Goal: Information Seeking & Learning: Learn about a topic

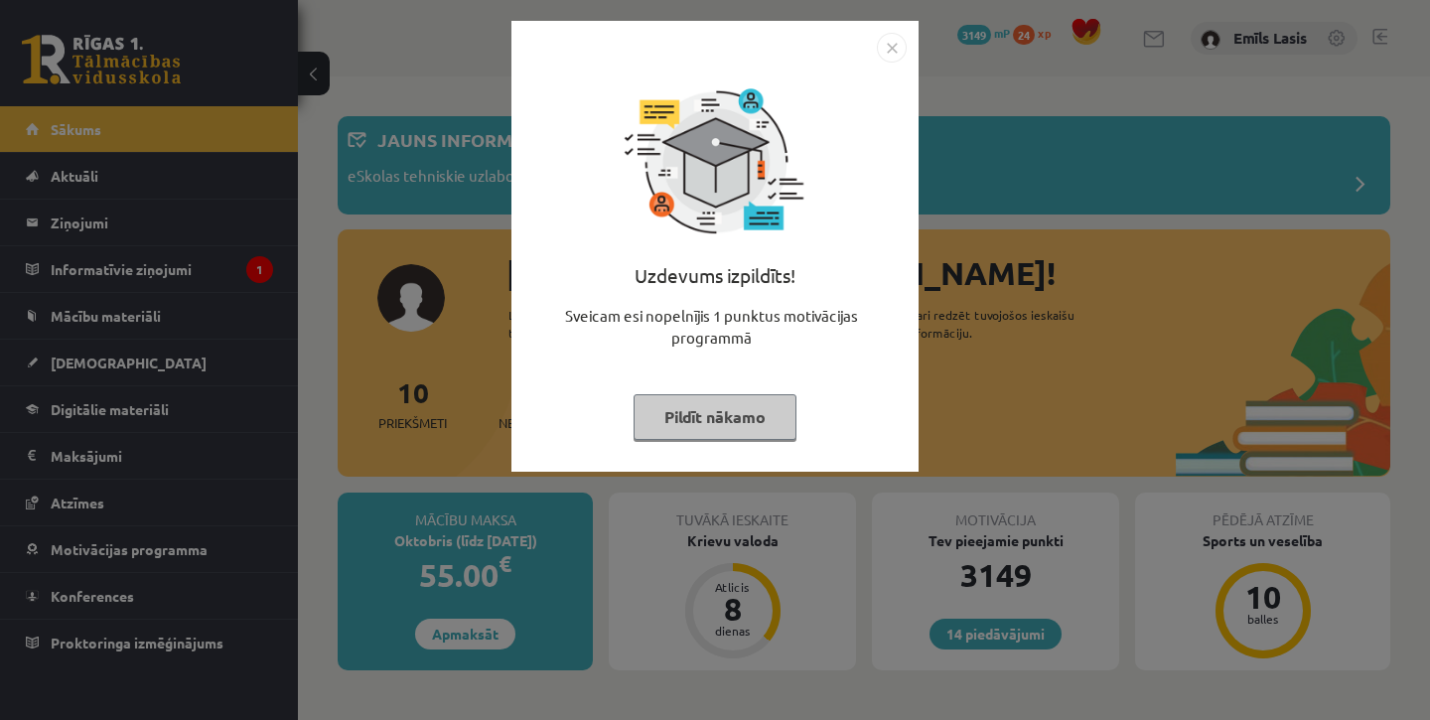
click at [901, 47] on img "Close" at bounding box center [892, 48] width 30 height 30
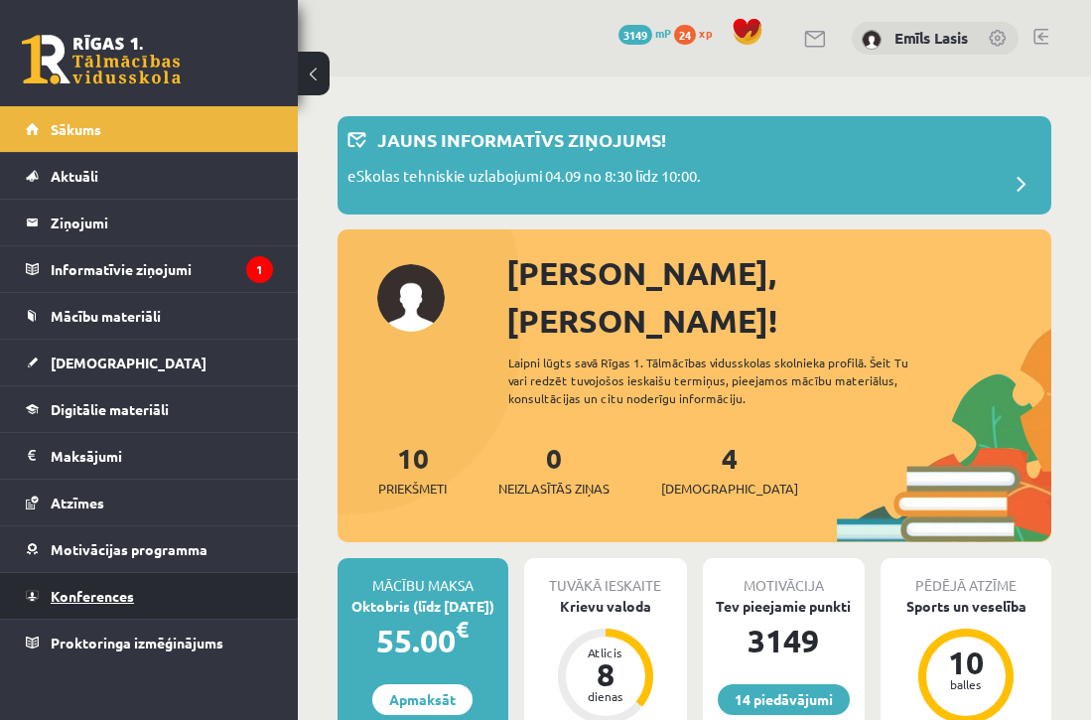
click at [136, 596] on link "Konferences" at bounding box center [149, 596] width 247 height 46
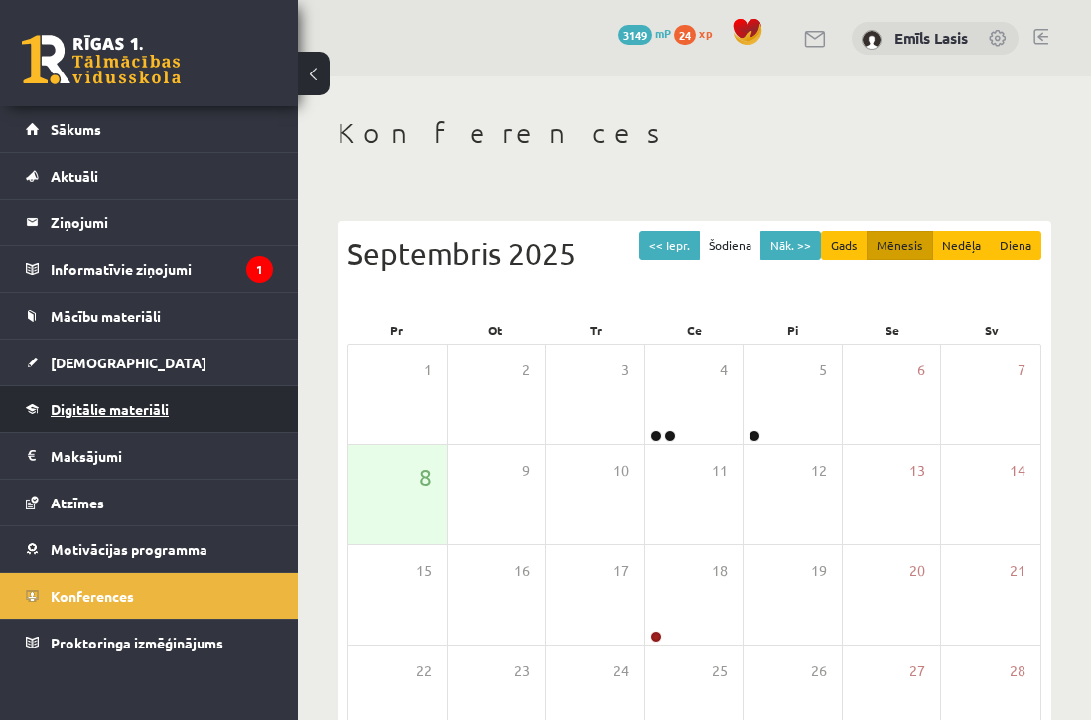
click at [105, 418] on link "Digitālie materiāli" at bounding box center [149, 409] width 247 height 46
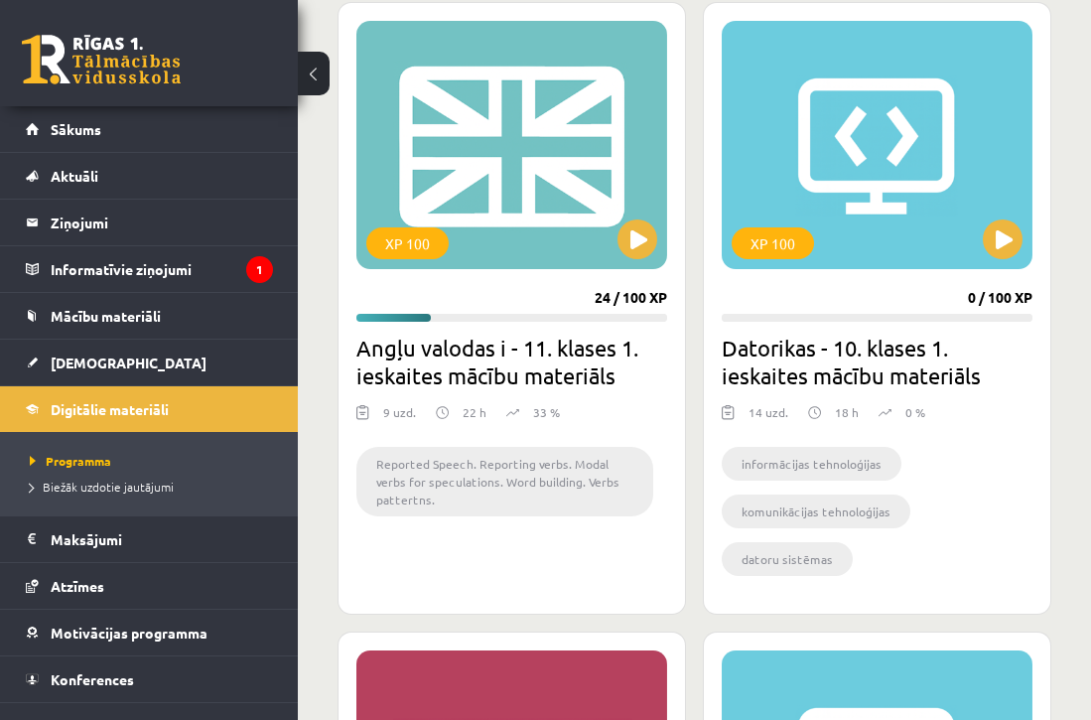
scroll to position [2309, 0]
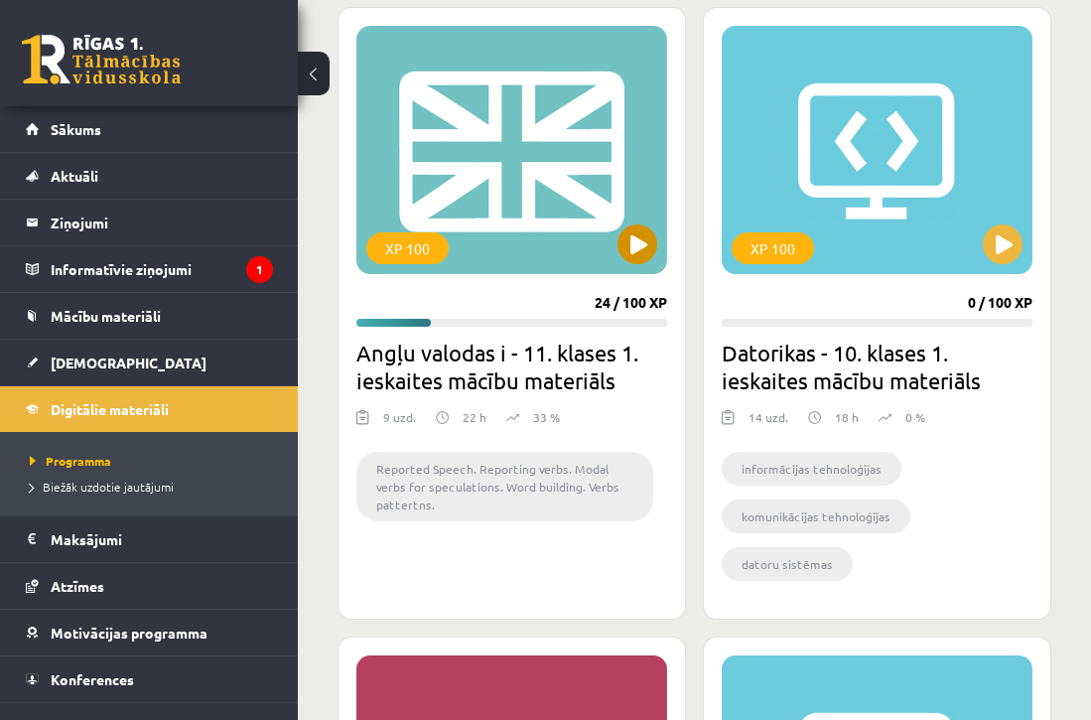
click at [632, 250] on button at bounding box center [638, 244] width 40 height 40
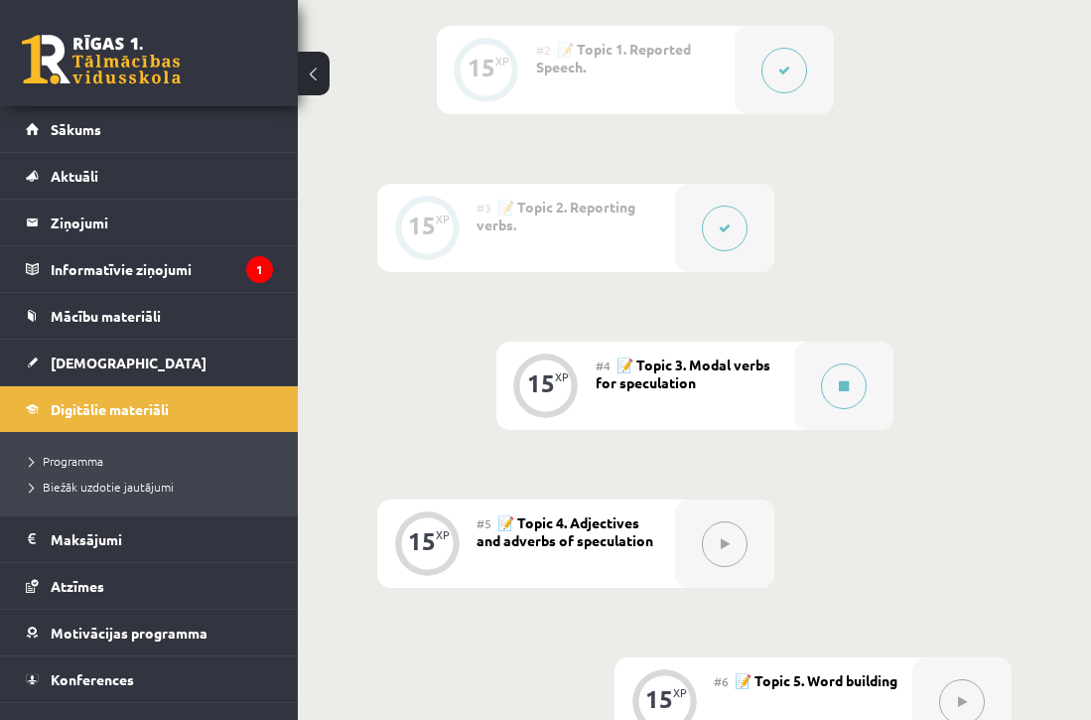
scroll to position [857, 0]
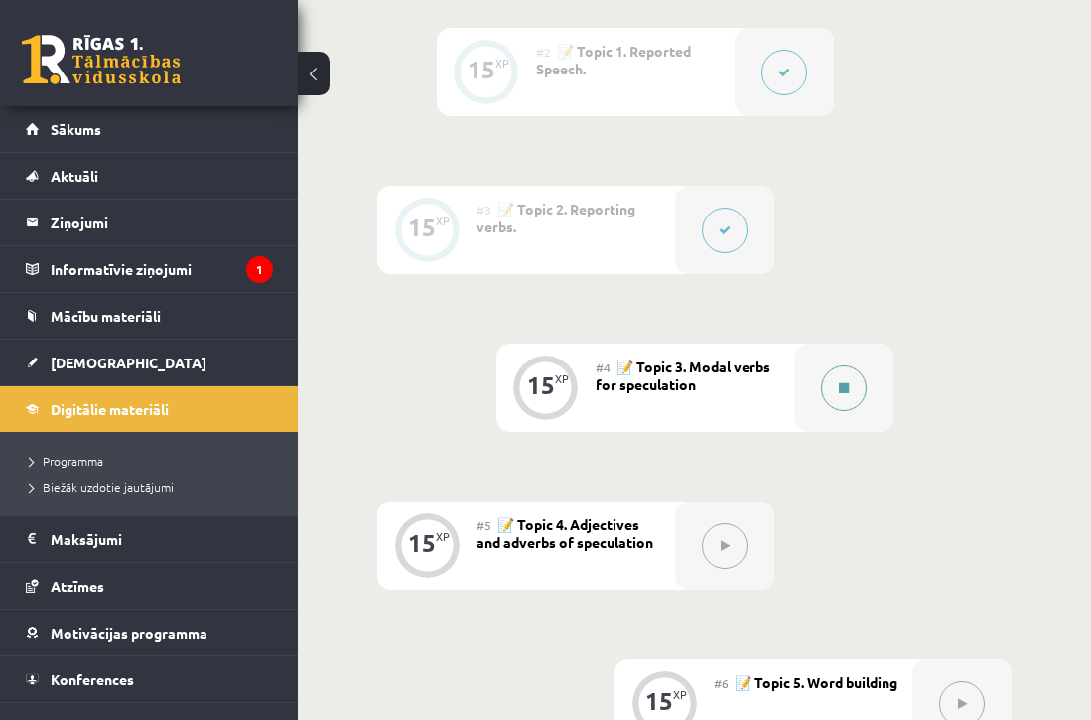
click at [849, 385] on icon at bounding box center [844, 388] width 10 height 12
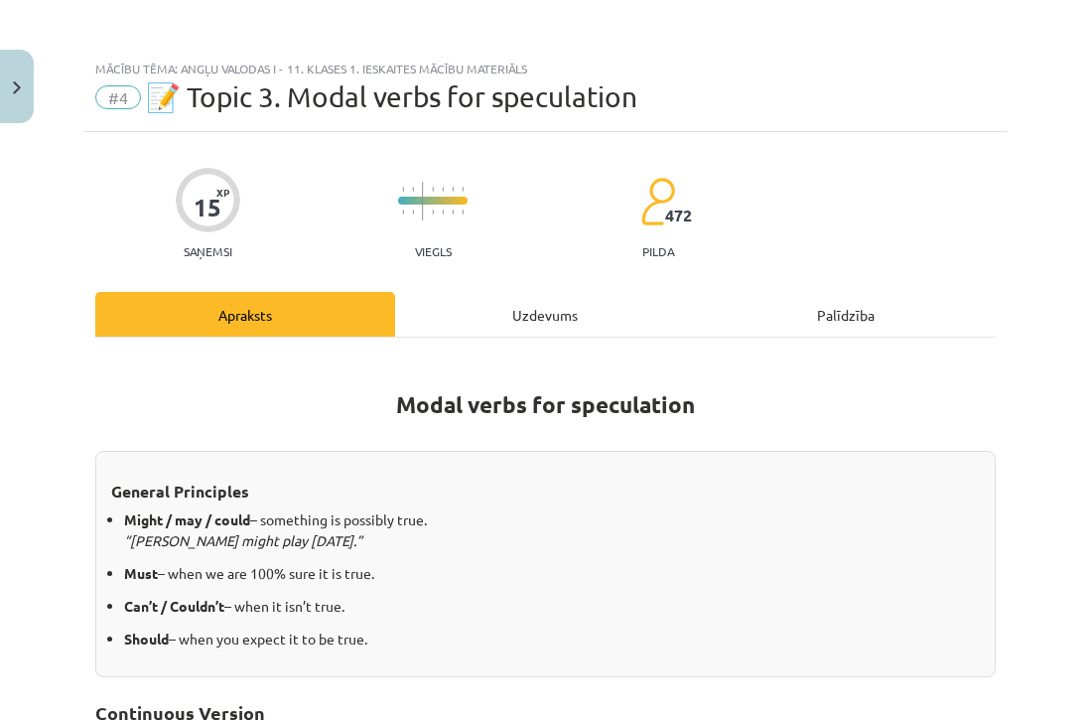
click at [546, 320] on div "Uzdevums" at bounding box center [545, 314] width 300 height 45
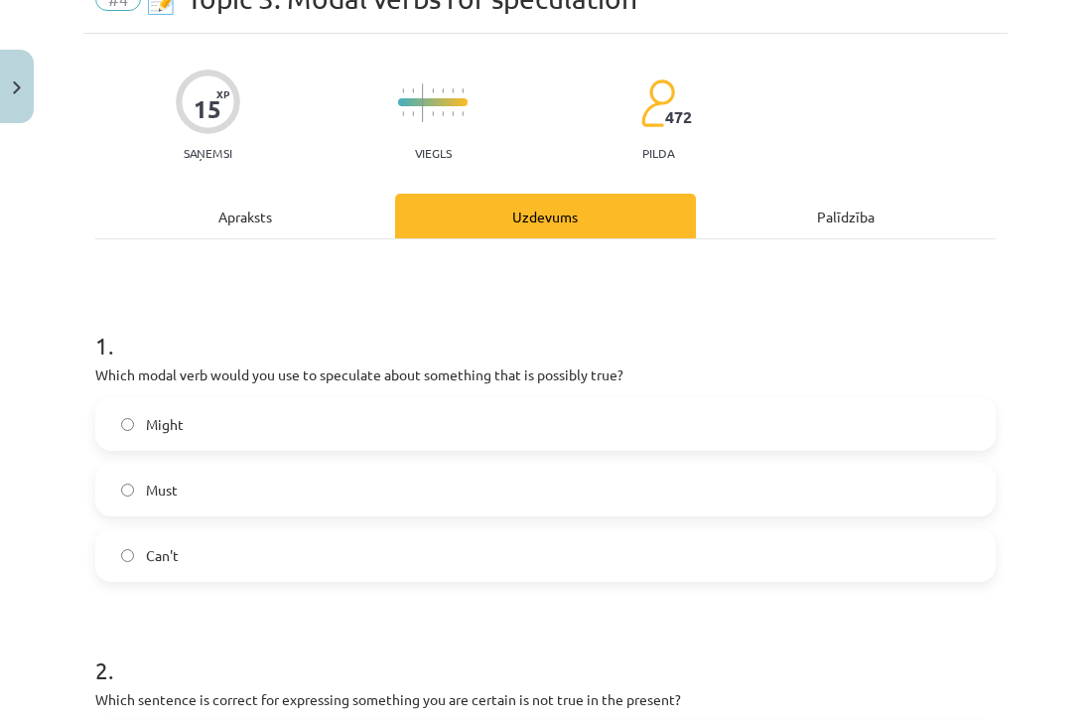
scroll to position [99, 0]
click at [234, 443] on label "Might" at bounding box center [545, 423] width 897 height 50
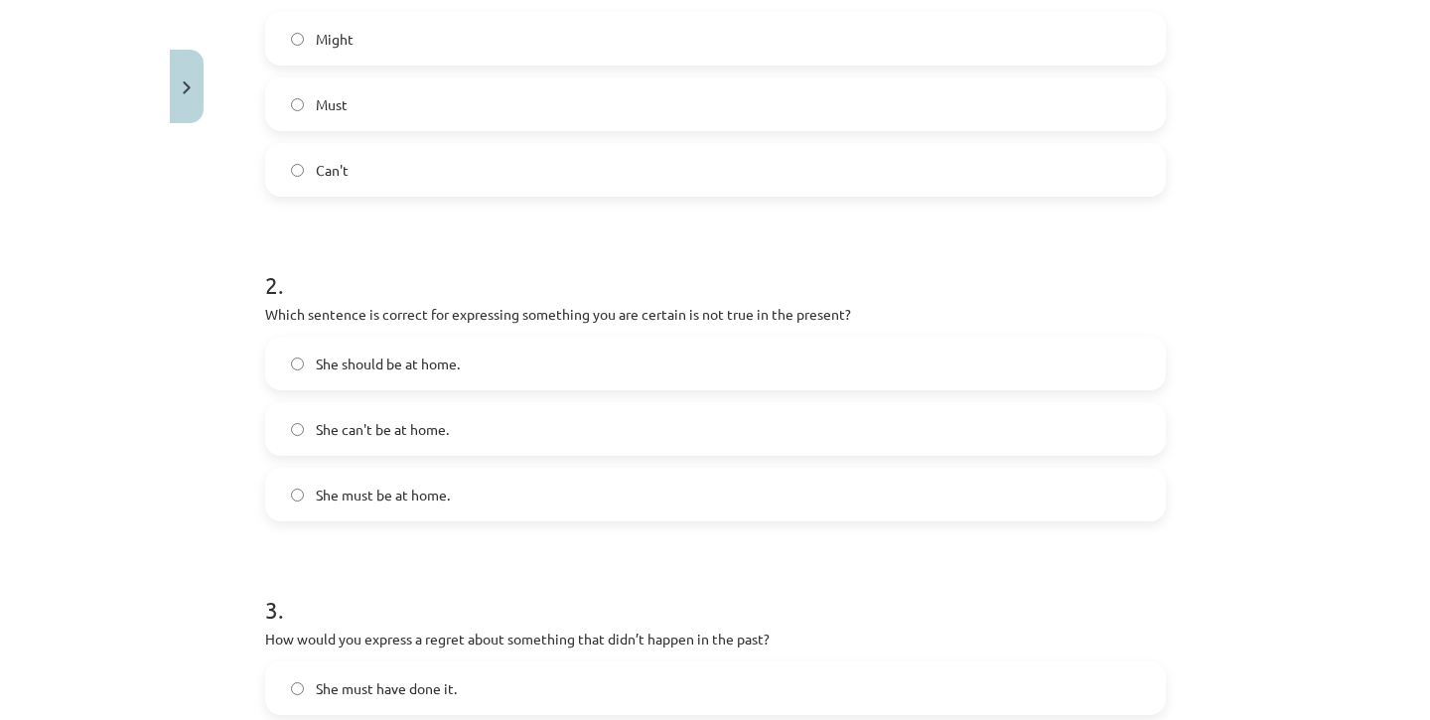
scroll to position [485, 0]
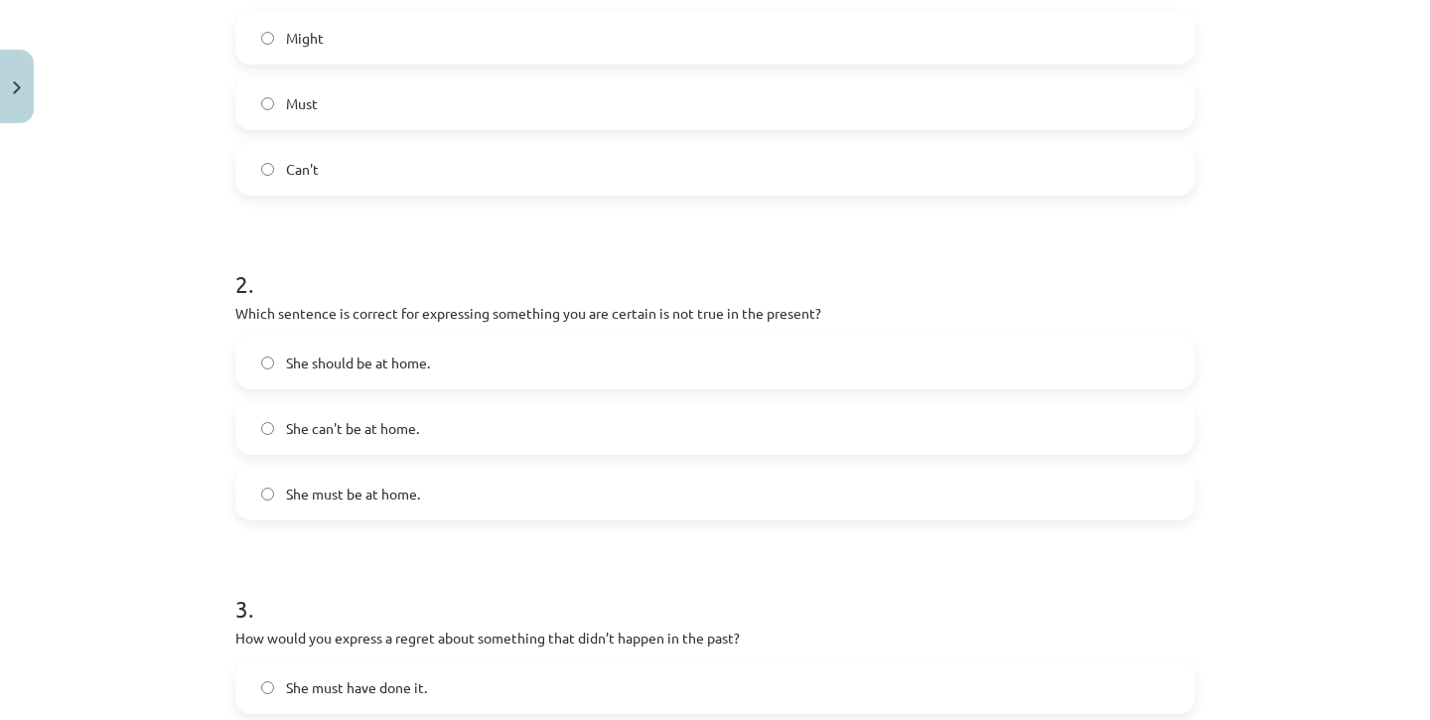
click at [481, 442] on label "She can't be at home." at bounding box center [714, 428] width 955 height 50
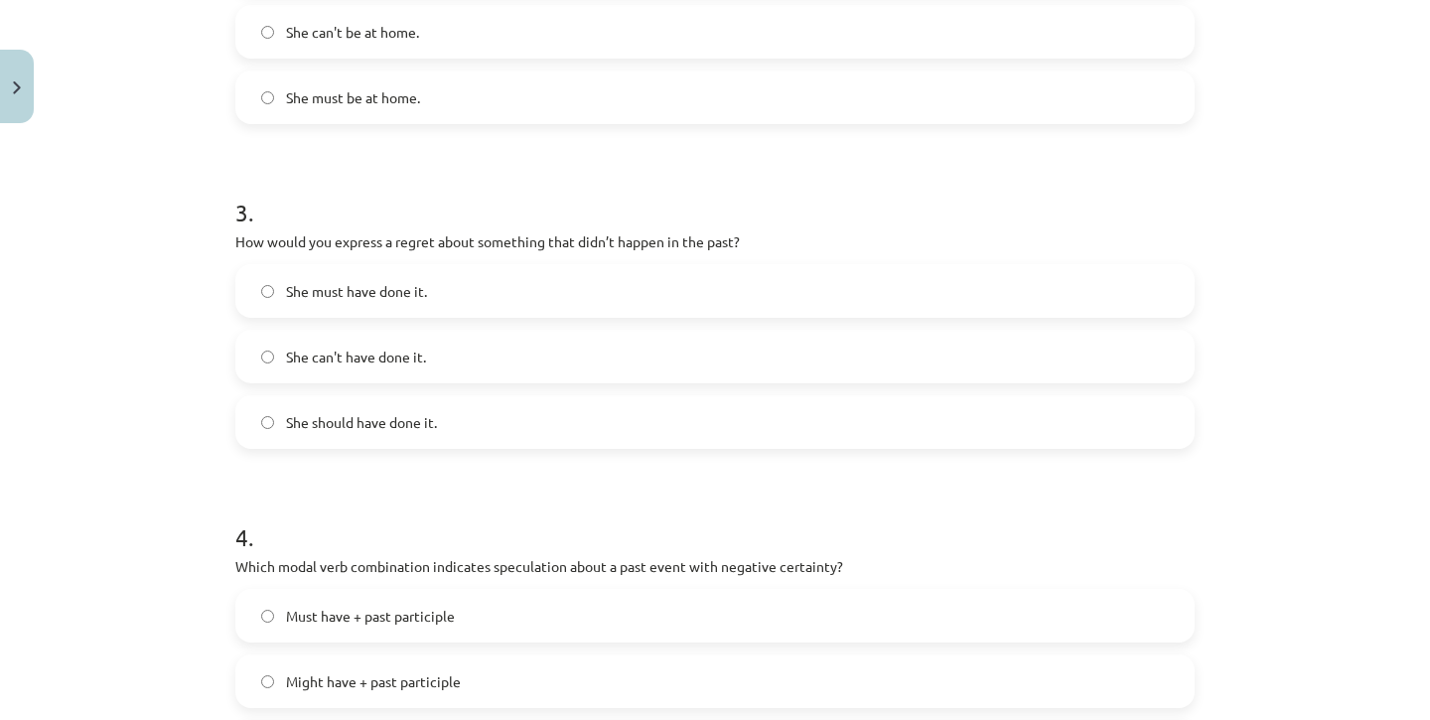
scroll to position [886, 0]
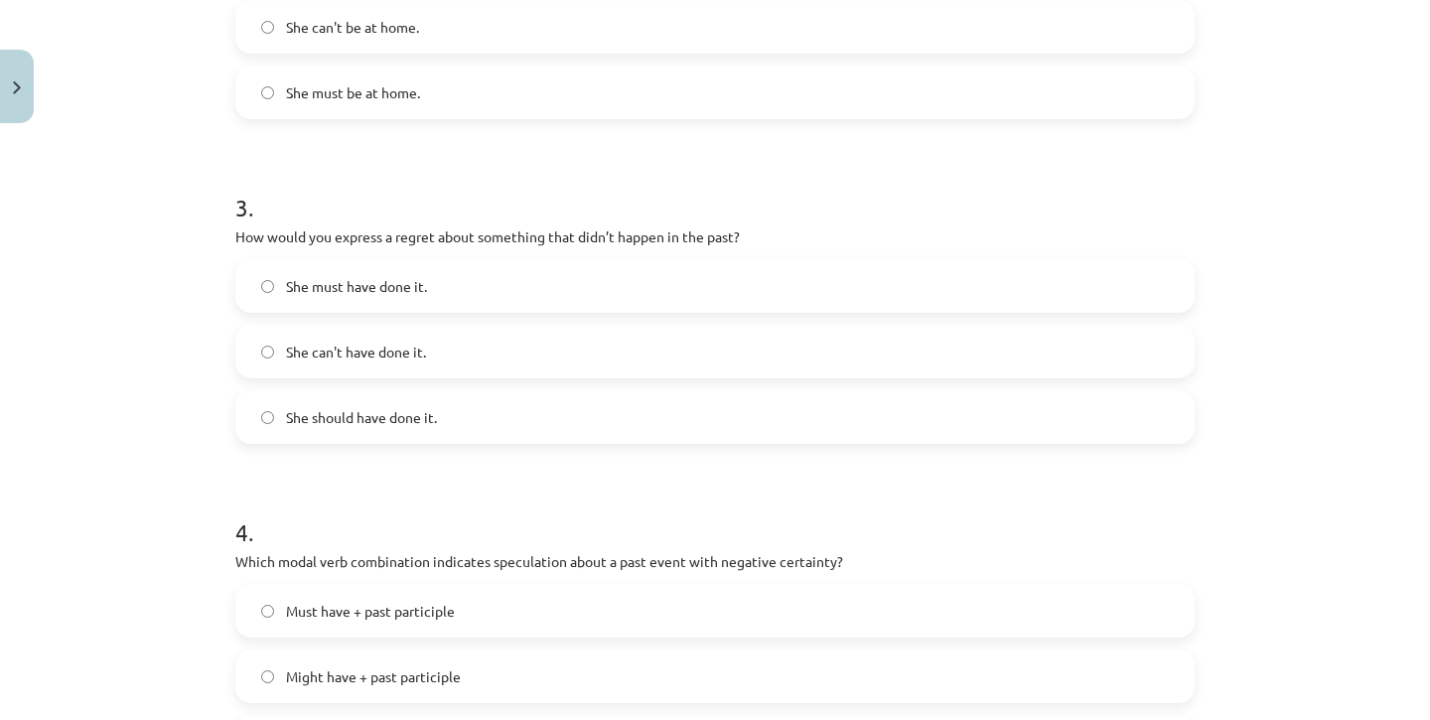
click at [431, 343] on label "She can't have done it." at bounding box center [714, 352] width 955 height 50
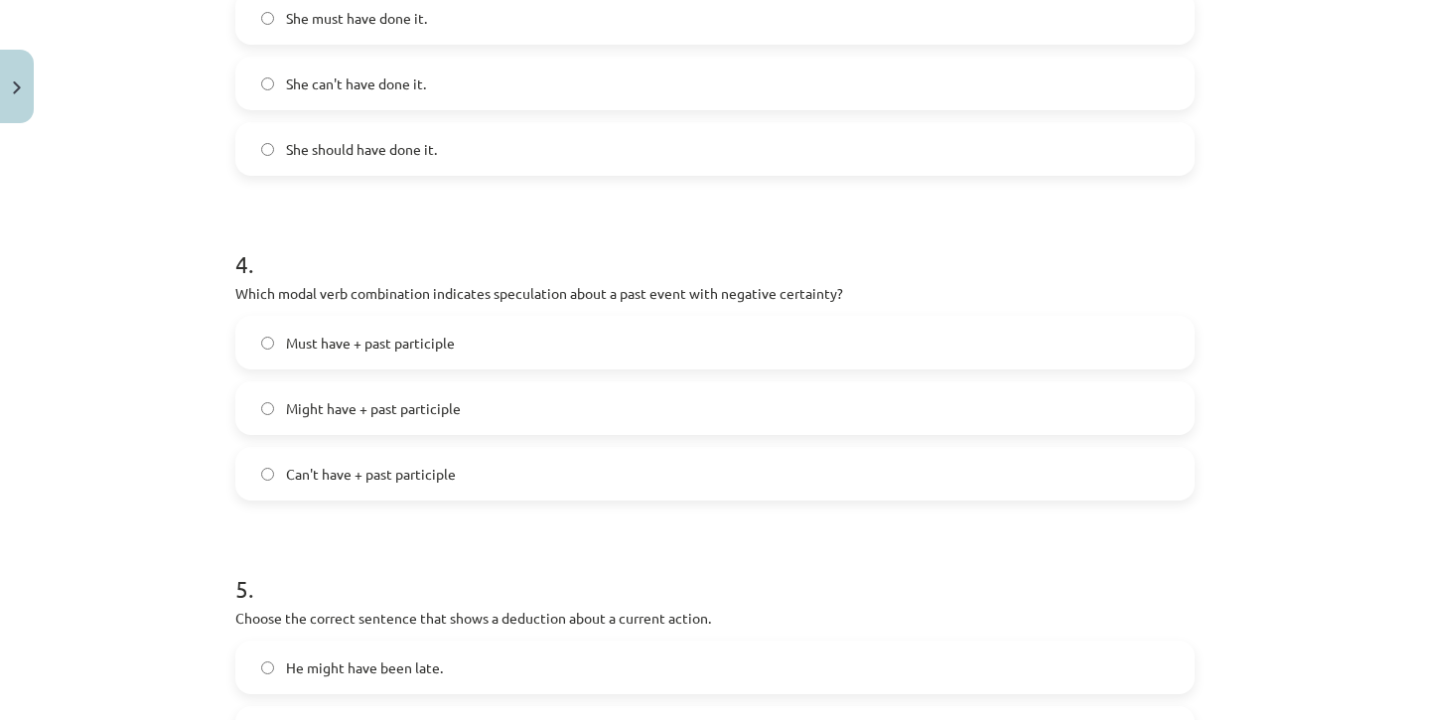
scroll to position [1155, 0]
click at [630, 261] on h1 "4 ." at bounding box center [714, 245] width 959 height 62
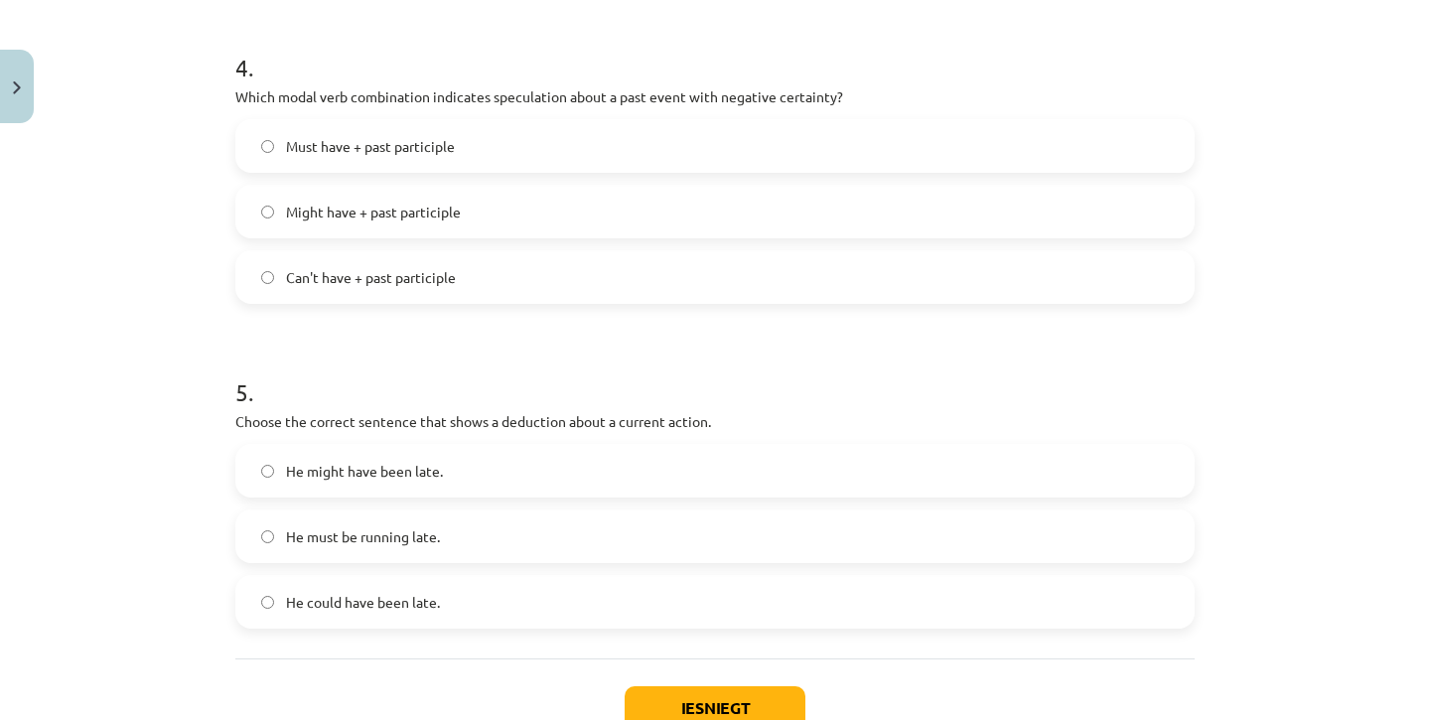
scroll to position [1349, 0]
click at [538, 142] on label "Must have + past participle" at bounding box center [714, 148] width 955 height 50
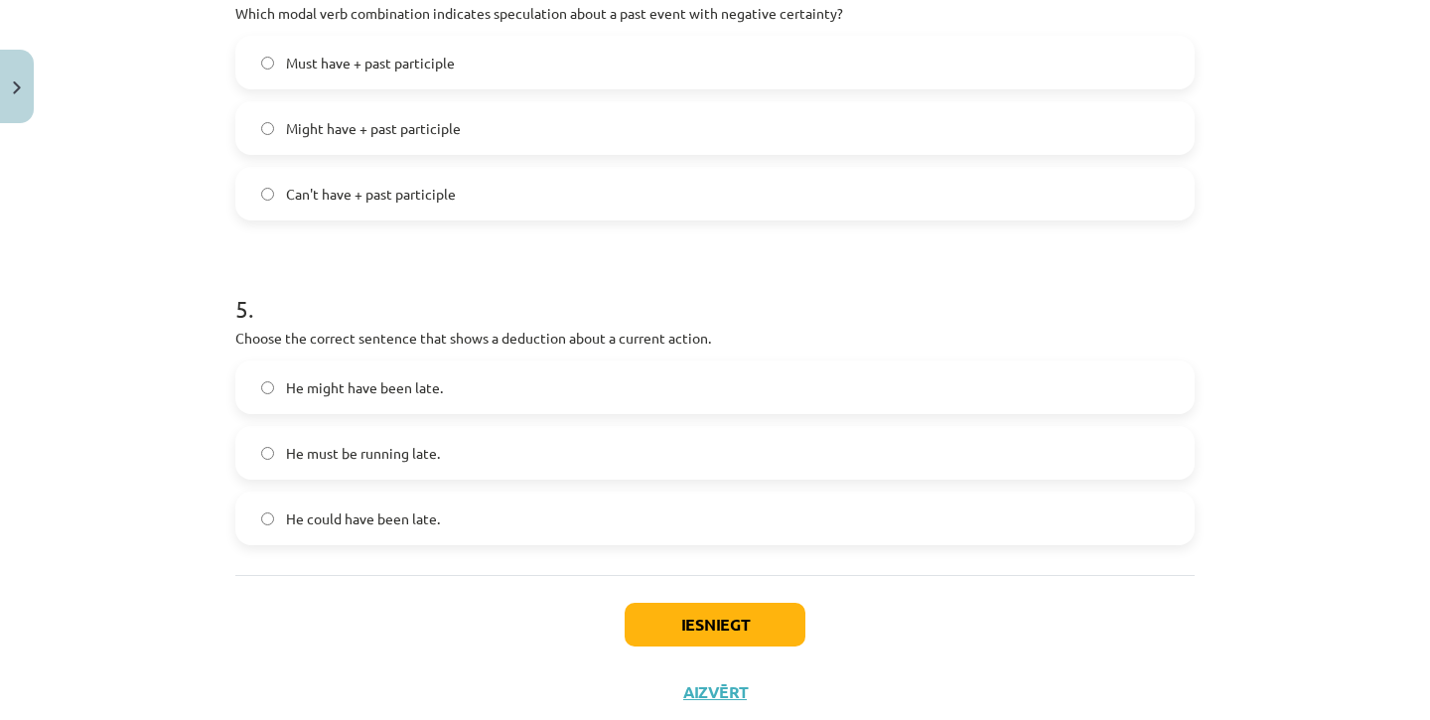
scroll to position [1437, 0]
click at [292, 106] on label "Might have + past participle" at bounding box center [714, 125] width 955 height 50
click at [388, 71] on label "Must have + past participle" at bounding box center [714, 60] width 955 height 50
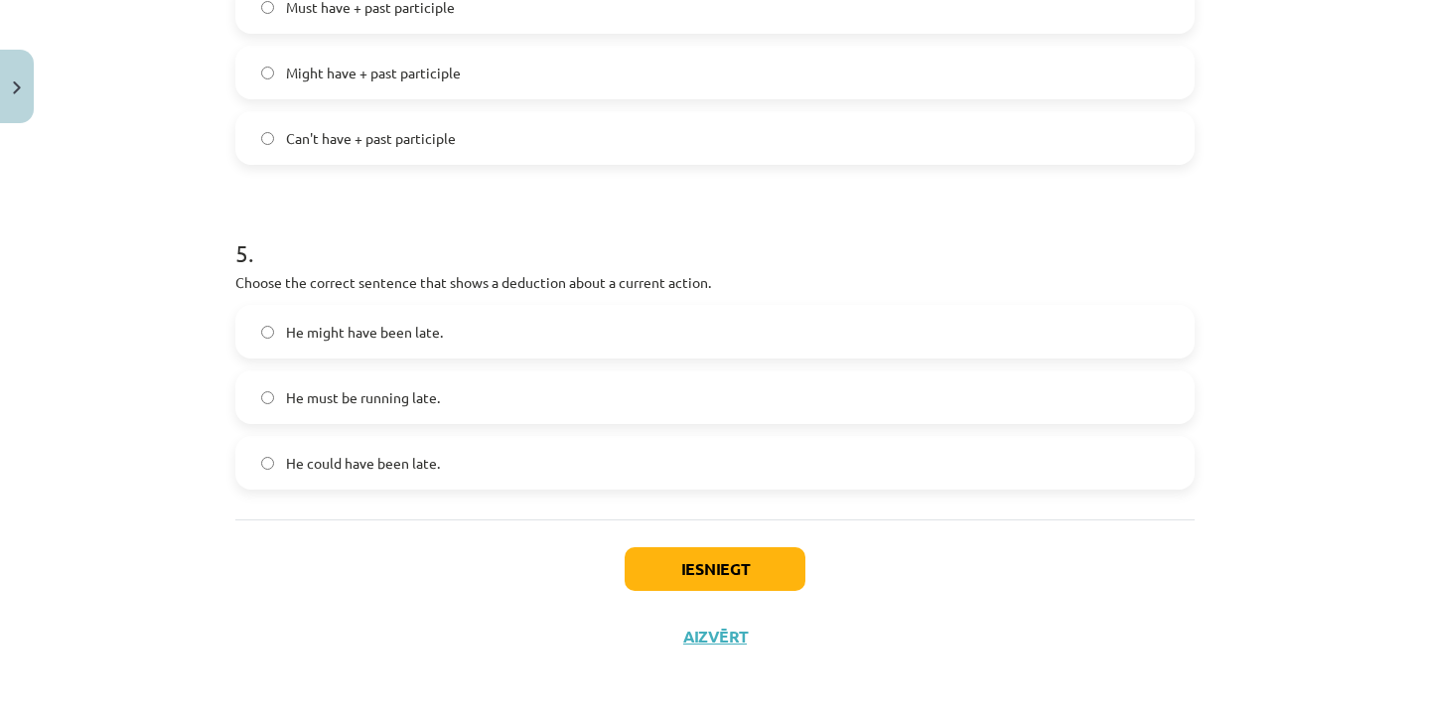
scroll to position [1492, 0]
click at [433, 337] on span "He might have been late." at bounding box center [364, 332] width 157 height 21
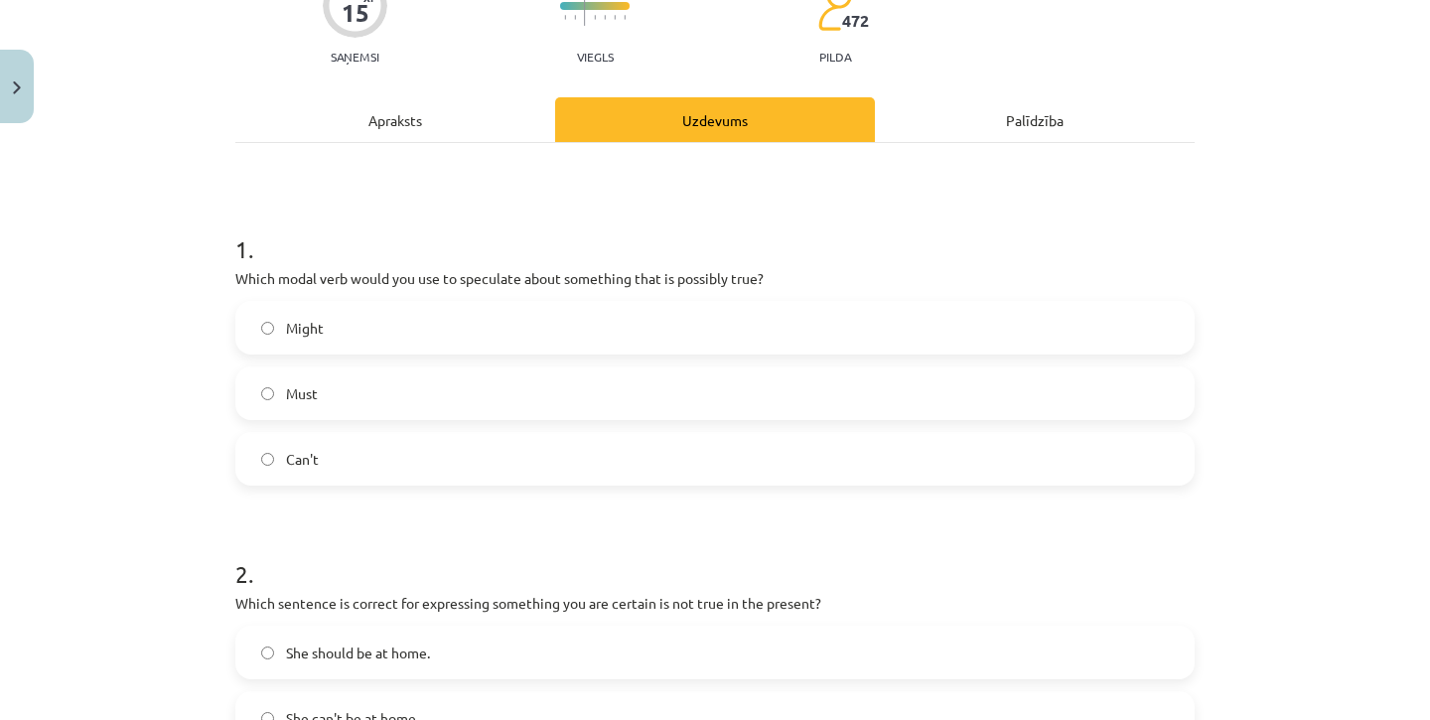
scroll to position [250, 0]
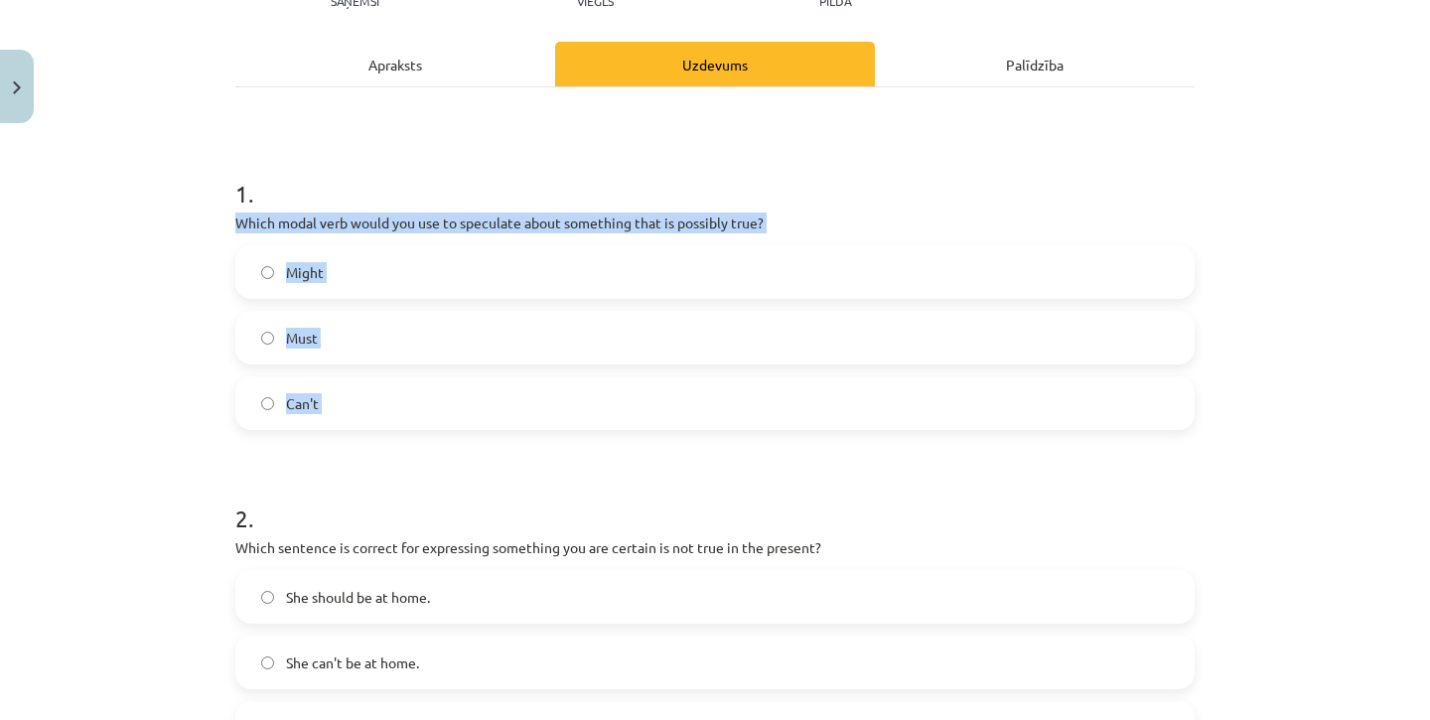
drag, startPoint x: 235, startPoint y: 219, endPoint x: 503, endPoint y: 474, distance: 369.5
copy div "Which modal verb would you use to speculate about something that is possibly tr…"
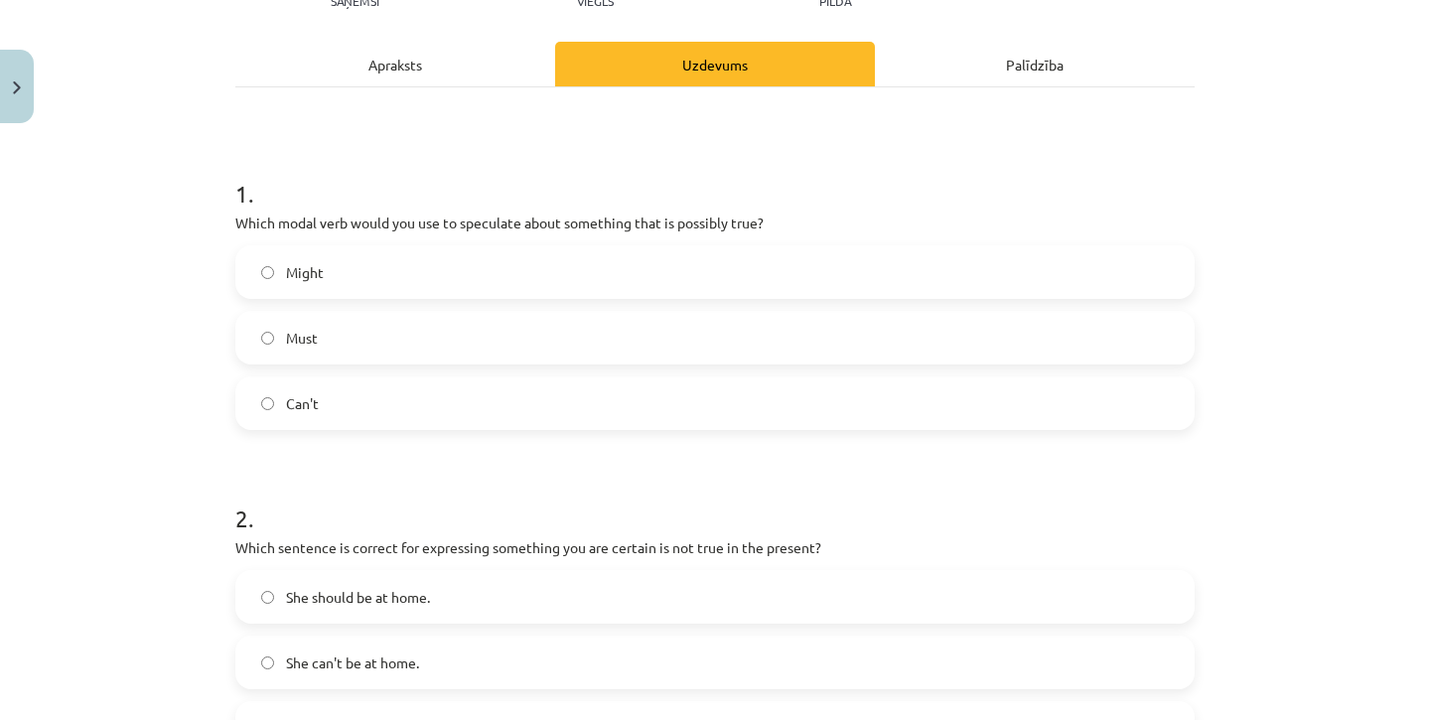
click at [177, 353] on div "Mācību tēma: Angļu valodas i - 11. klases 1. ieskaites mācību materiāls #4 📝 To…" at bounding box center [715, 360] width 1430 height 720
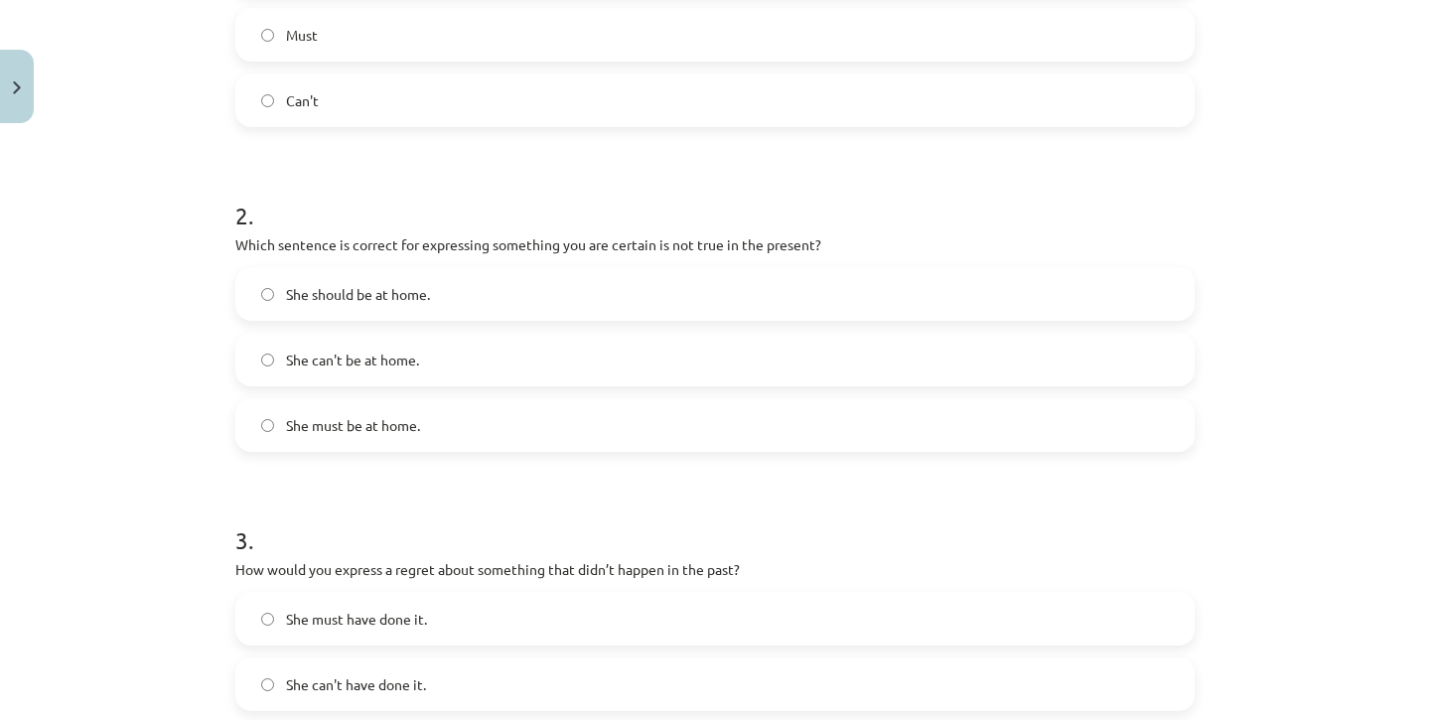
scroll to position [569, 0]
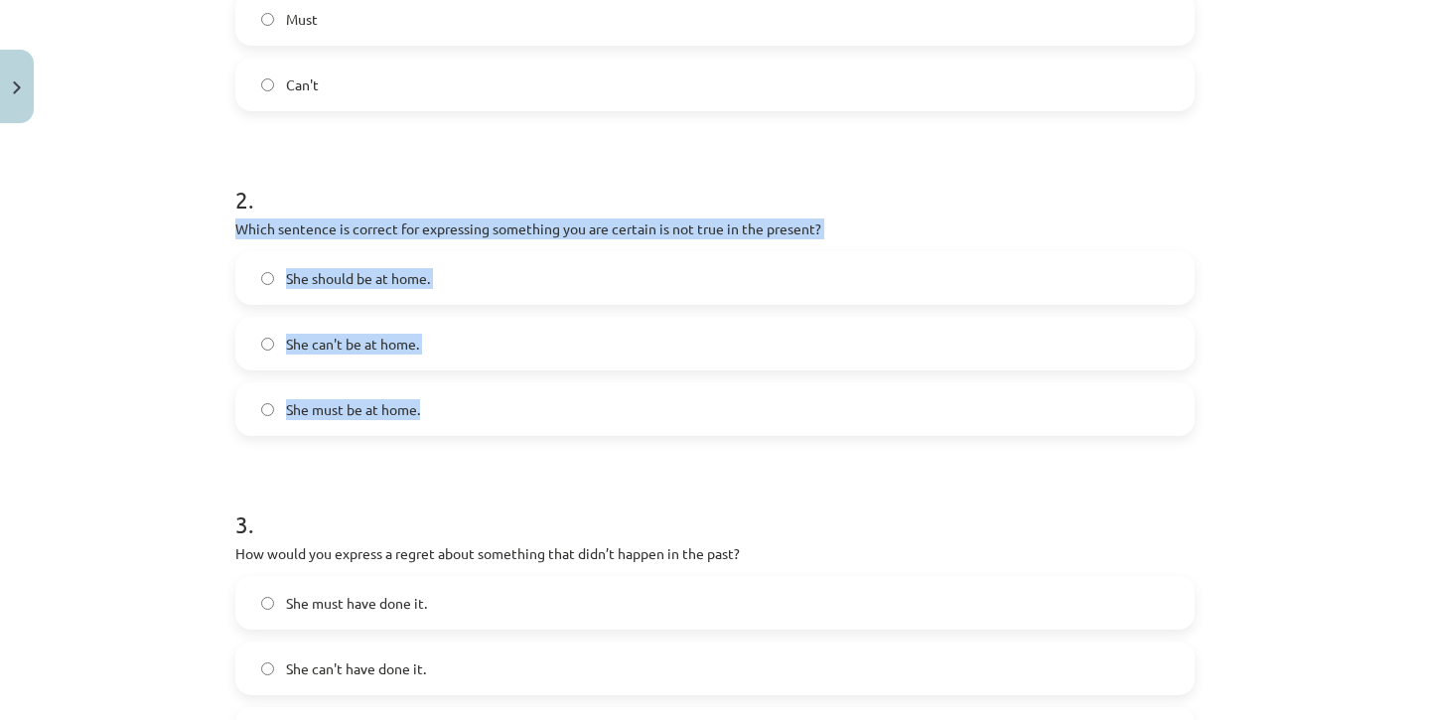
drag, startPoint x: 233, startPoint y: 224, endPoint x: 431, endPoint y: 433, distance: 287.3
click at [431, 433] on div "15 XP Saņemsi Viegls 472 pilda Apraksts Uzdevums Palīdzība 1 . Which modal verb…" at bounding box center [714, 577] width 983 height 2028
copy div "Which sentence is correct for expressing something you are certain is not true …"
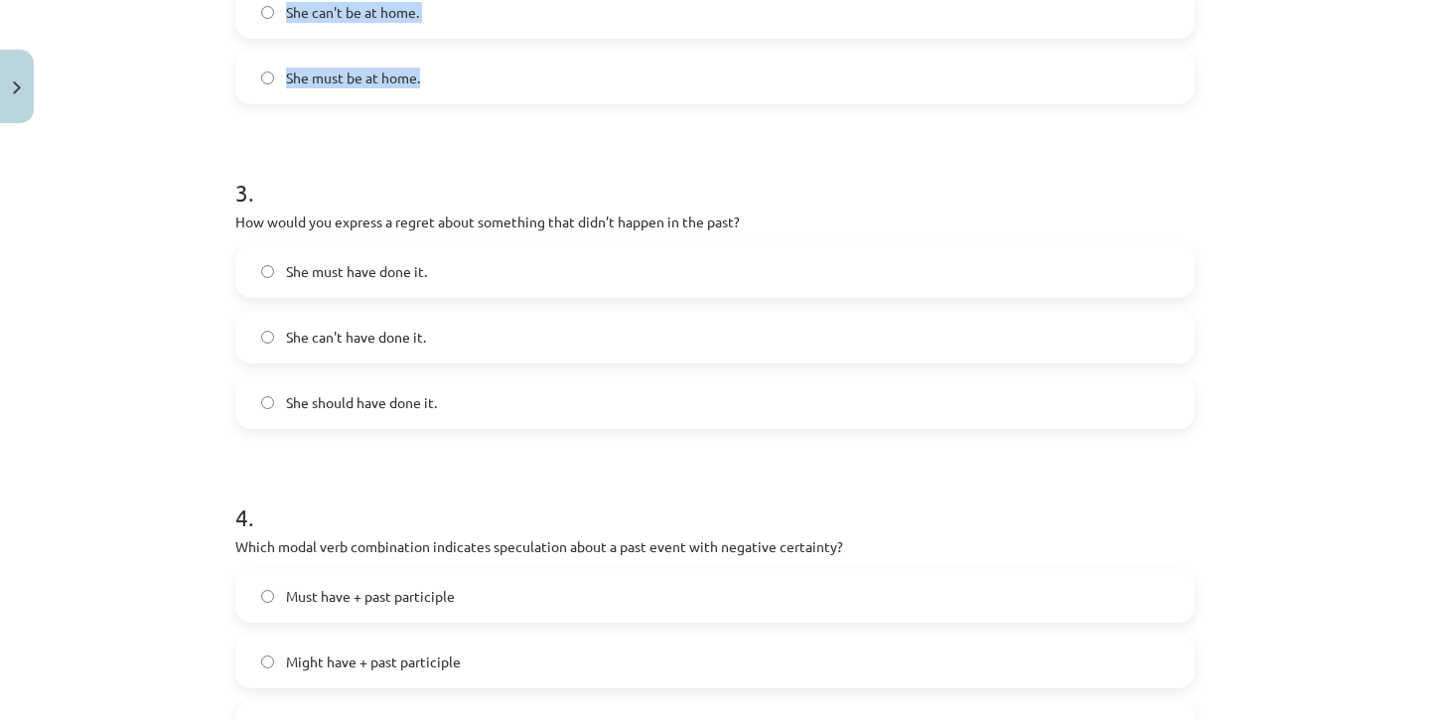
scroll to position [910, 0]
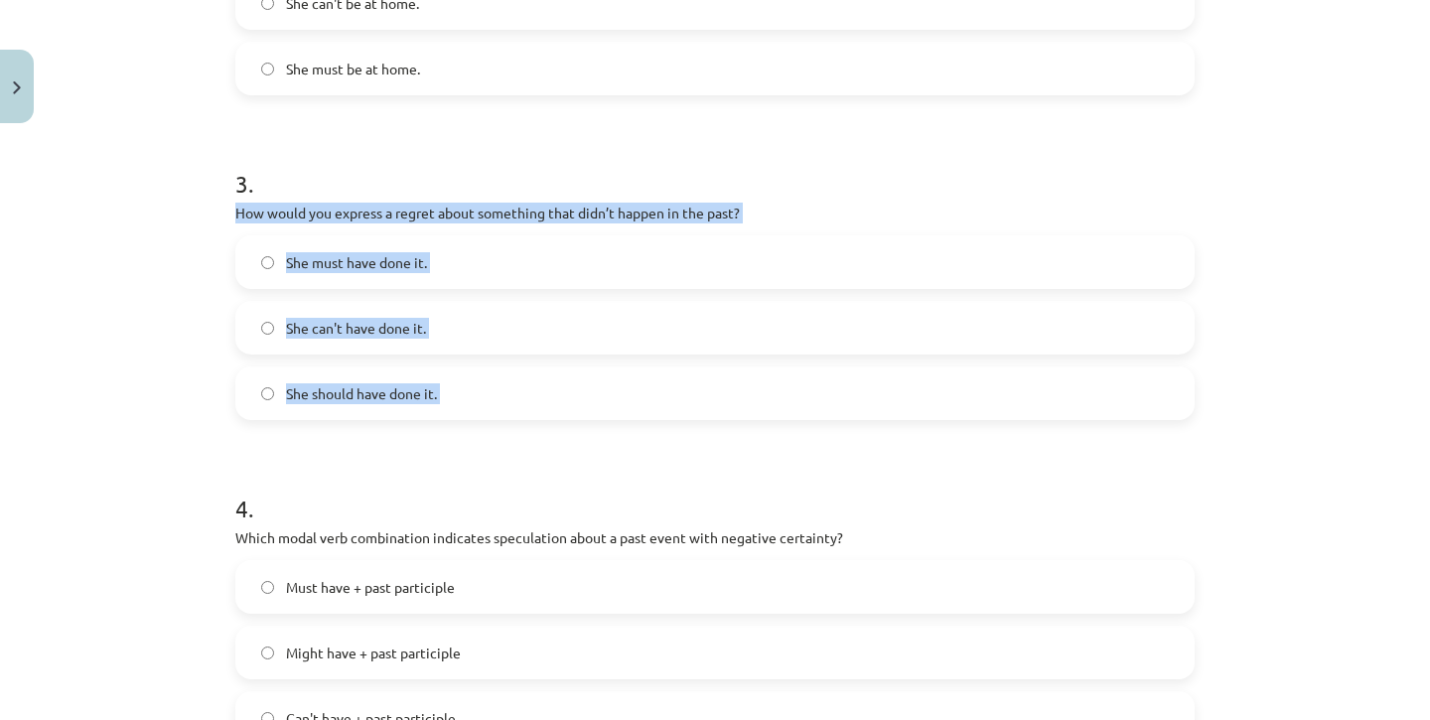
drag, startPoint x: 239, startPoint y: 210, endPoint x: 498, endPoint y: 449, distance: 352.8
click at [498, 449] on form "1 . Which modal verb would you use to speculate about something that is possibl…" at bounding box center [714, 278] width 959 height 1584
copy div "How would you express a regret about something that didn’t happen in the past? …"
click at [410, 395] on span "She should have done it." at bounding box center [361, 393] width 151 height 21
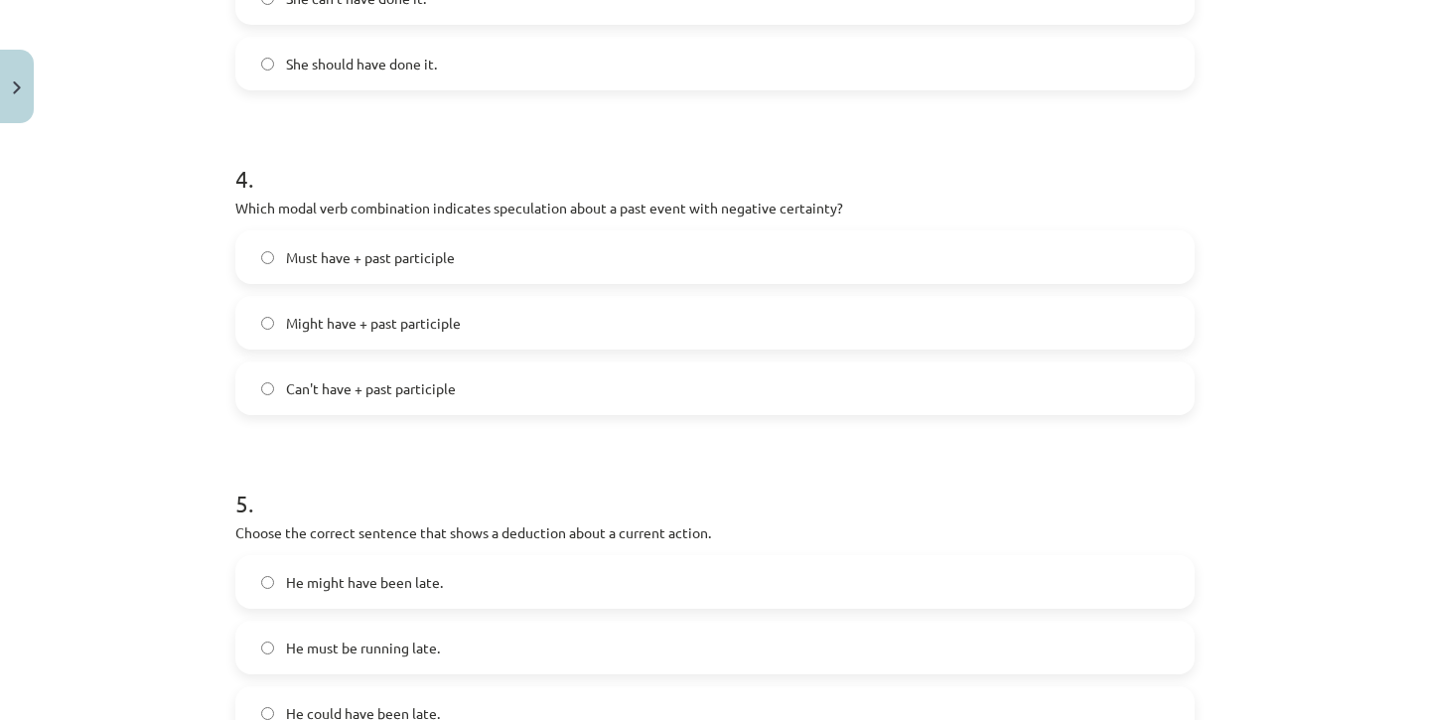
scroll to position [1256, 0]
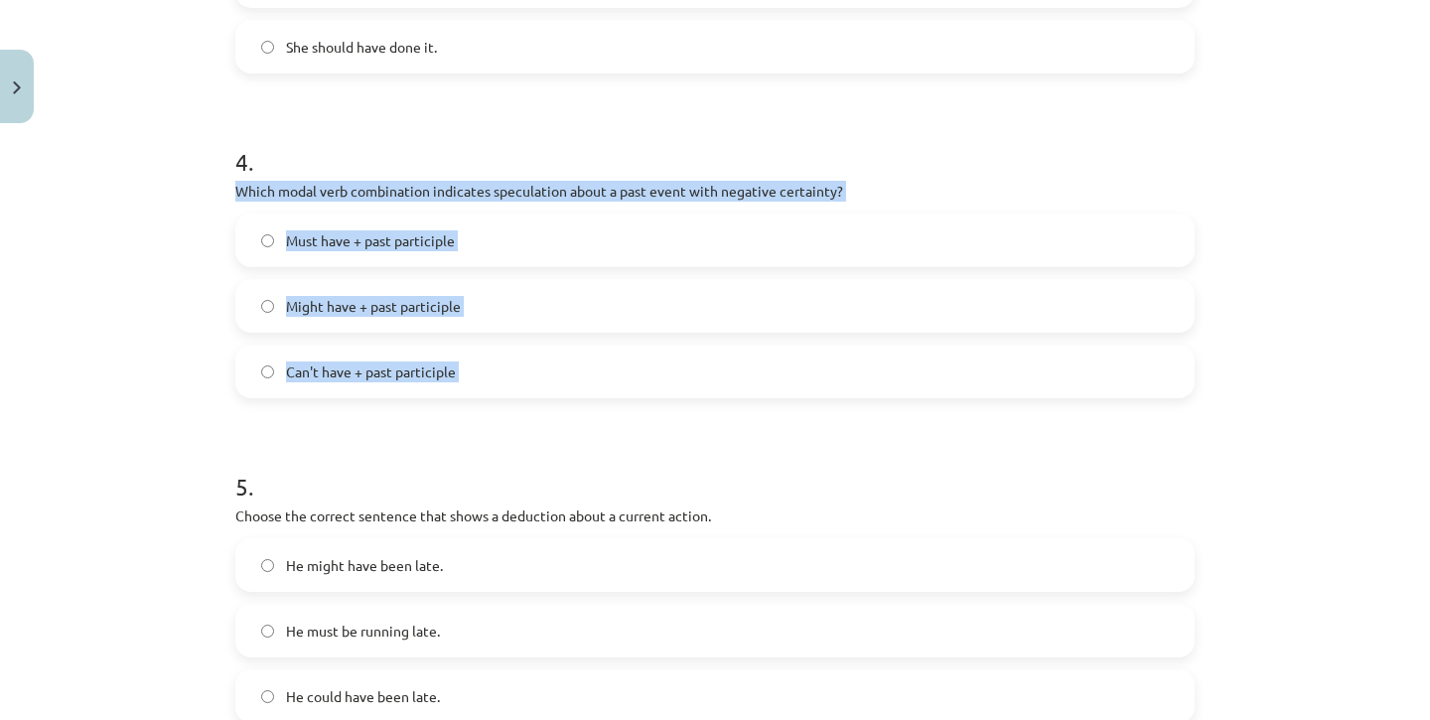
drag, startPoint x: 236, startPoint y: 188, endPoint x: 721, endPoint y: 436, distance: 544.5
copy div "Which modal verb combination indicates speculation about a past event with nega…"
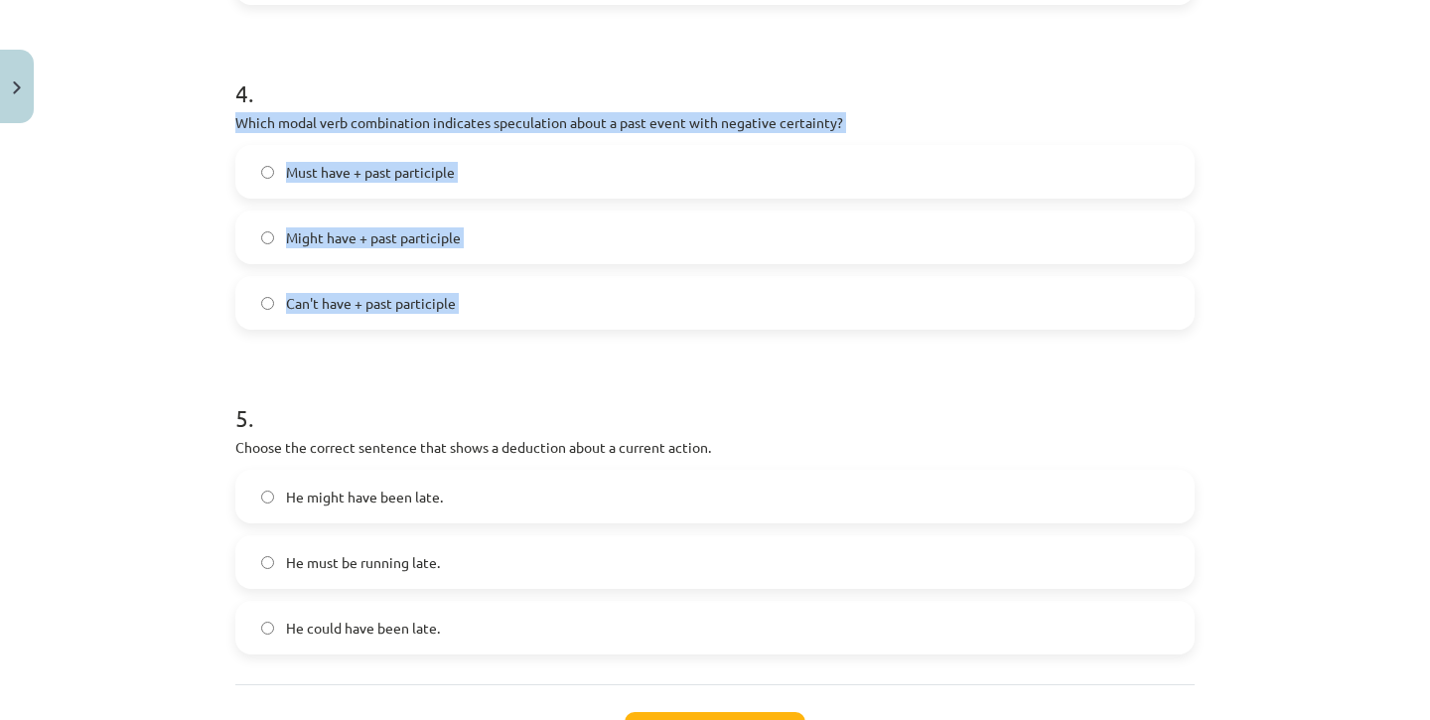
scroll to position [1360, 0]
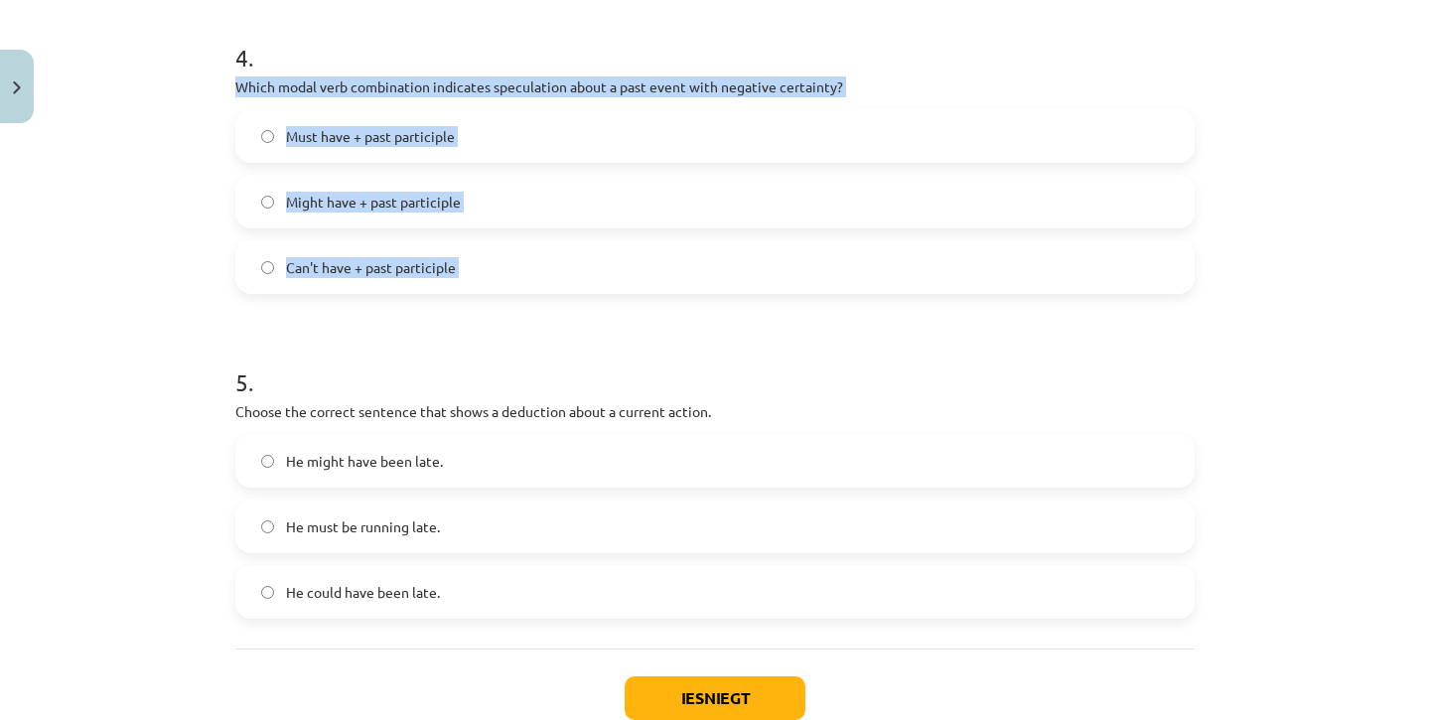
click at [455, 271] on span "Can't have + past participle" at bounding box center [371, 267] width 170 height 21
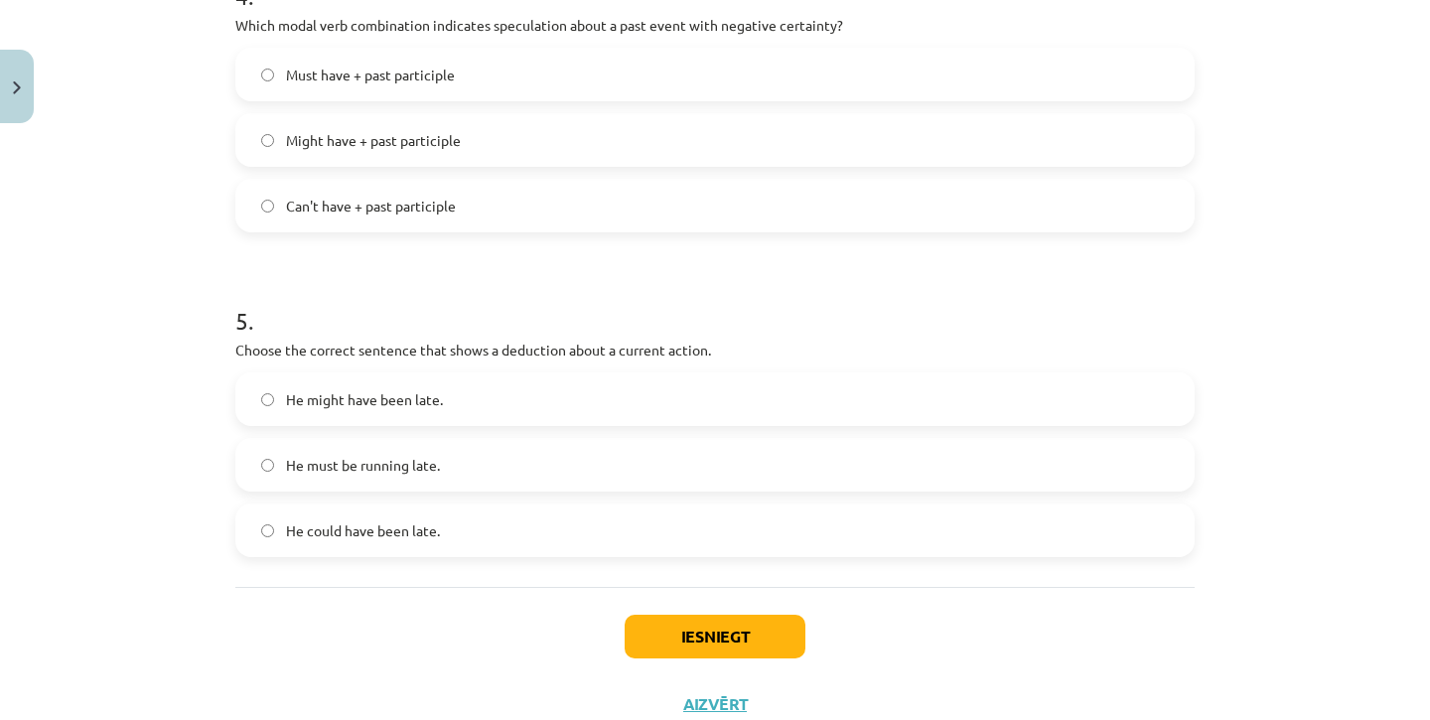
scroll to position [1461, 0]
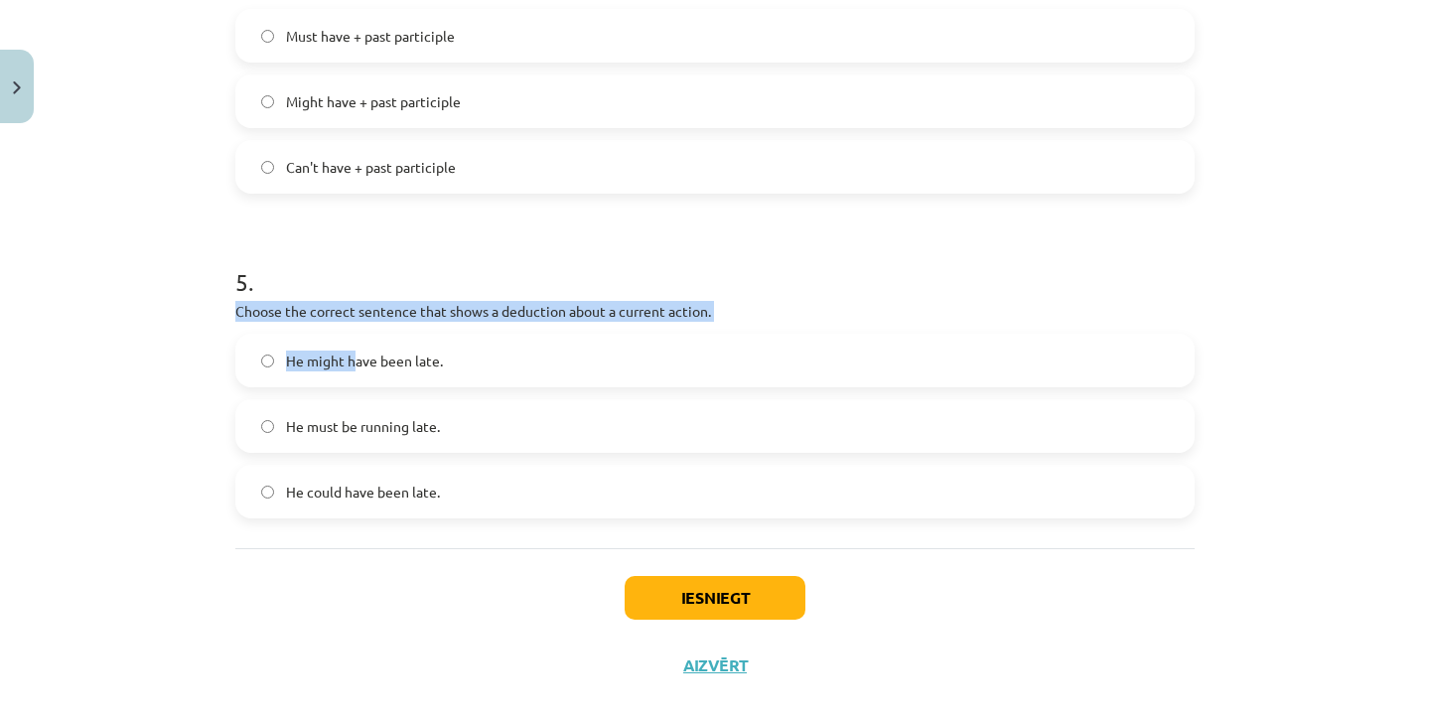
drag, startPoint x: 235, startPoint y: 307, endPoint x: 440, endPoint y: 371, distance: 214.5
click at [430, 370] on div "5 . Choose the correct sentence that shows a deduction about a current action. …" at bounding box center [714, 375] width 959 height 285
click at [440, 371] on label "He might have been late." at bounding box center [714, 361] width 955 height 50
drag, startPoint x: 234, startPoint y: 310, endPoint x: 628, endPoint y: 534, distance: 452.8
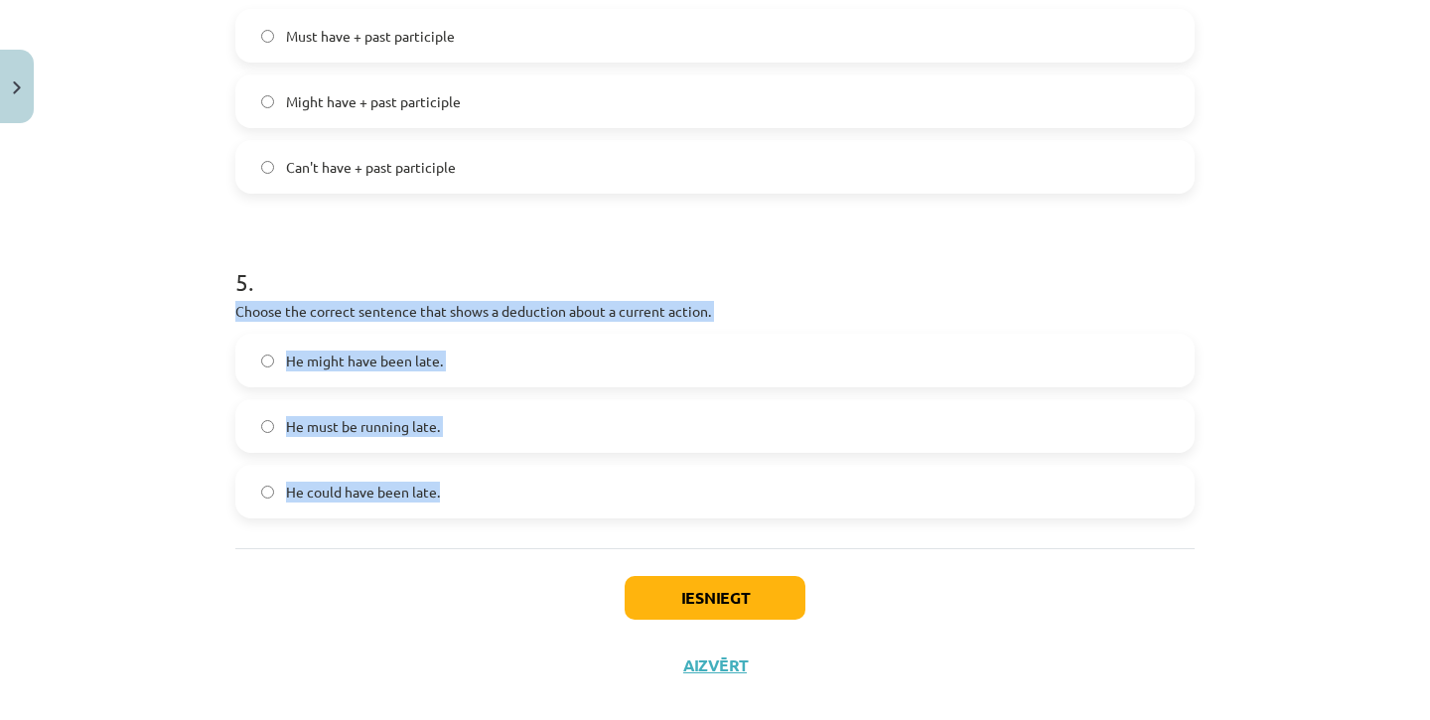
copy div "Choose the correct sentence that shows a deduction about a current action. He m…"
click at [423, 443] on label "He must be running late." at bounding box center [714, 426] width 955 height 50
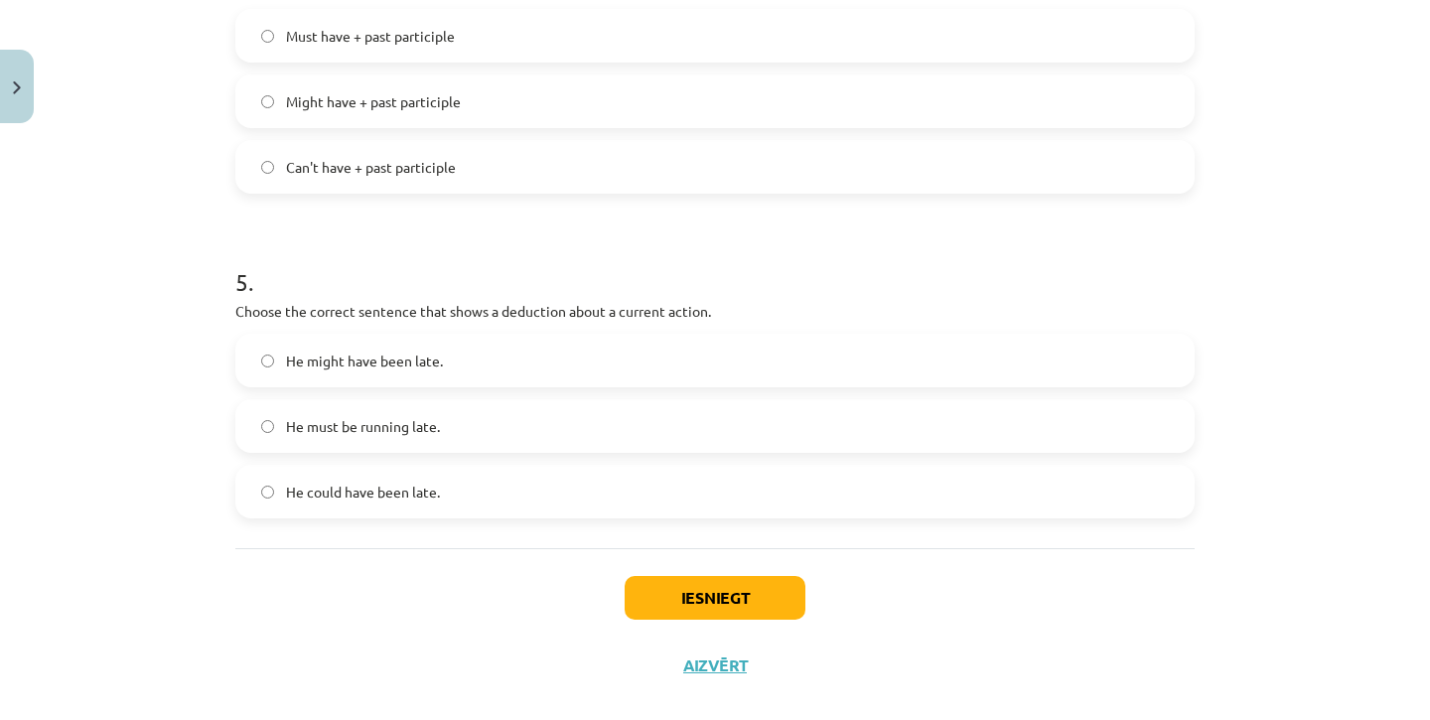
click at [771, 591] on button "Iesniegt" at bounding box center [715, 598] width 181 height 44
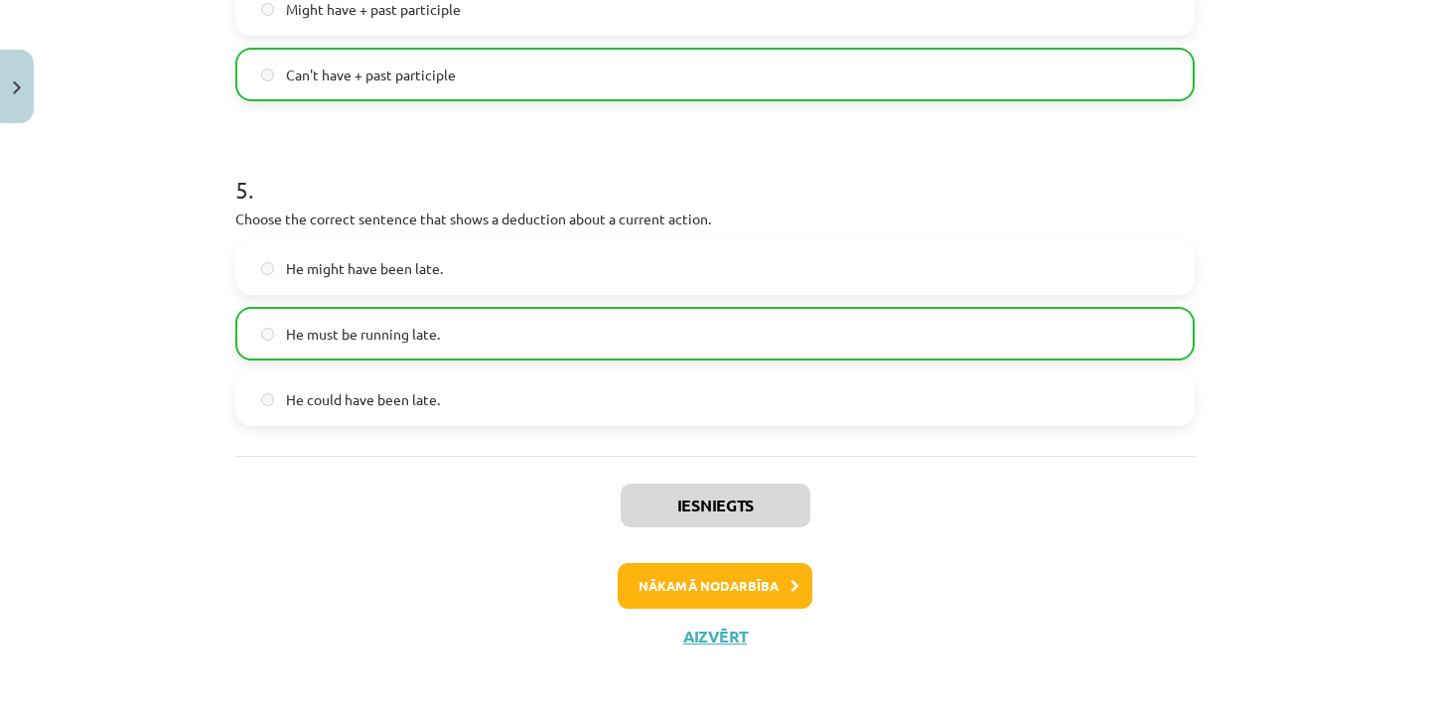
click at [756, 594] on button "Nākamā nodarbība" at bounding box center [715, 586] width 195 height 46
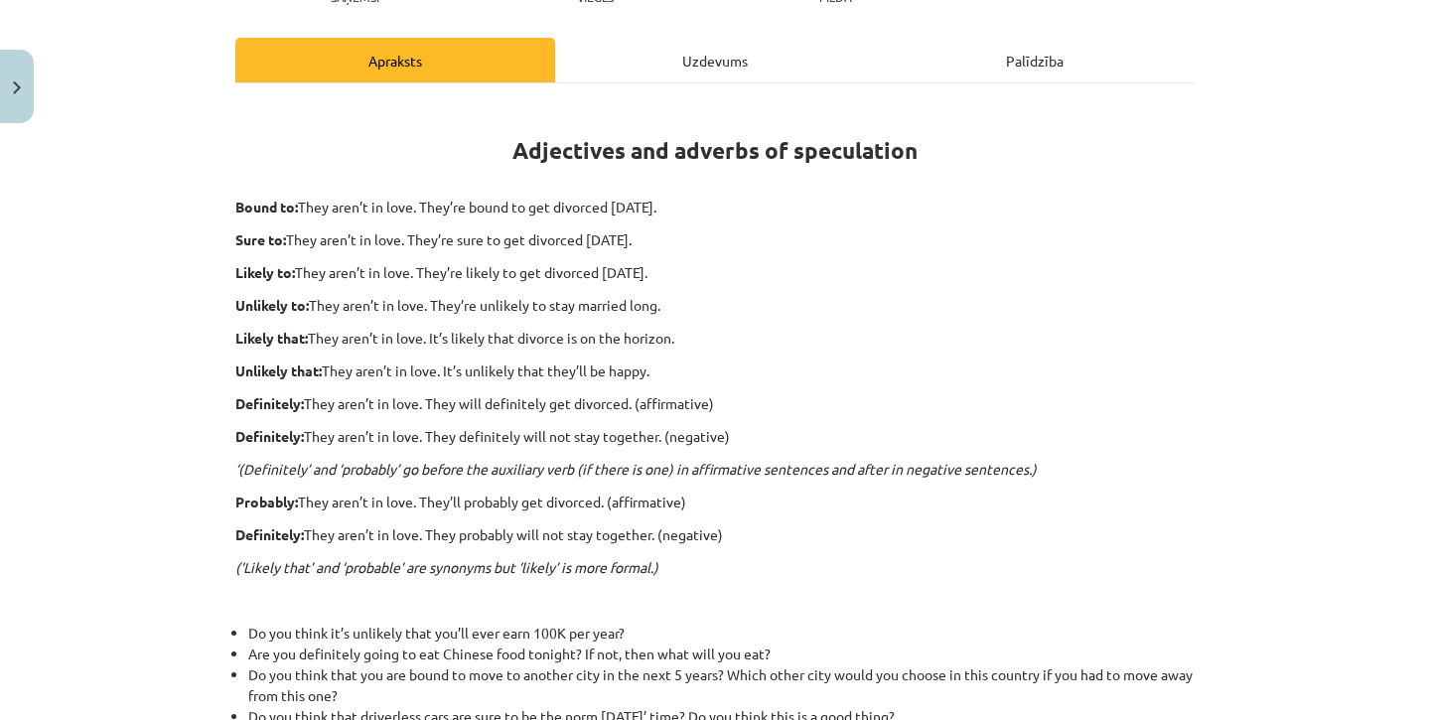
scroll to position [253, 0]
click at [759, 79] on div "Uzdevums" at bounding box center [715, 61] width 320 height 45
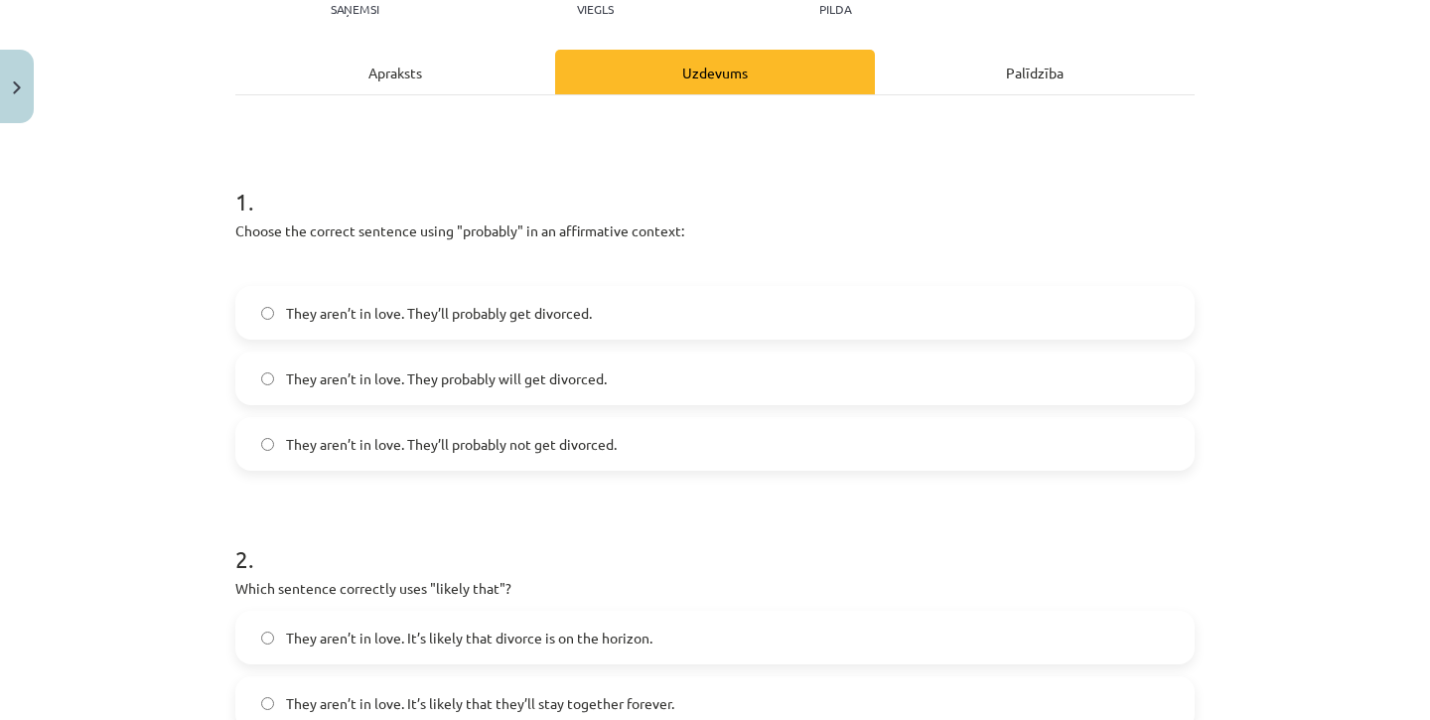
scroll to position [268, 0]
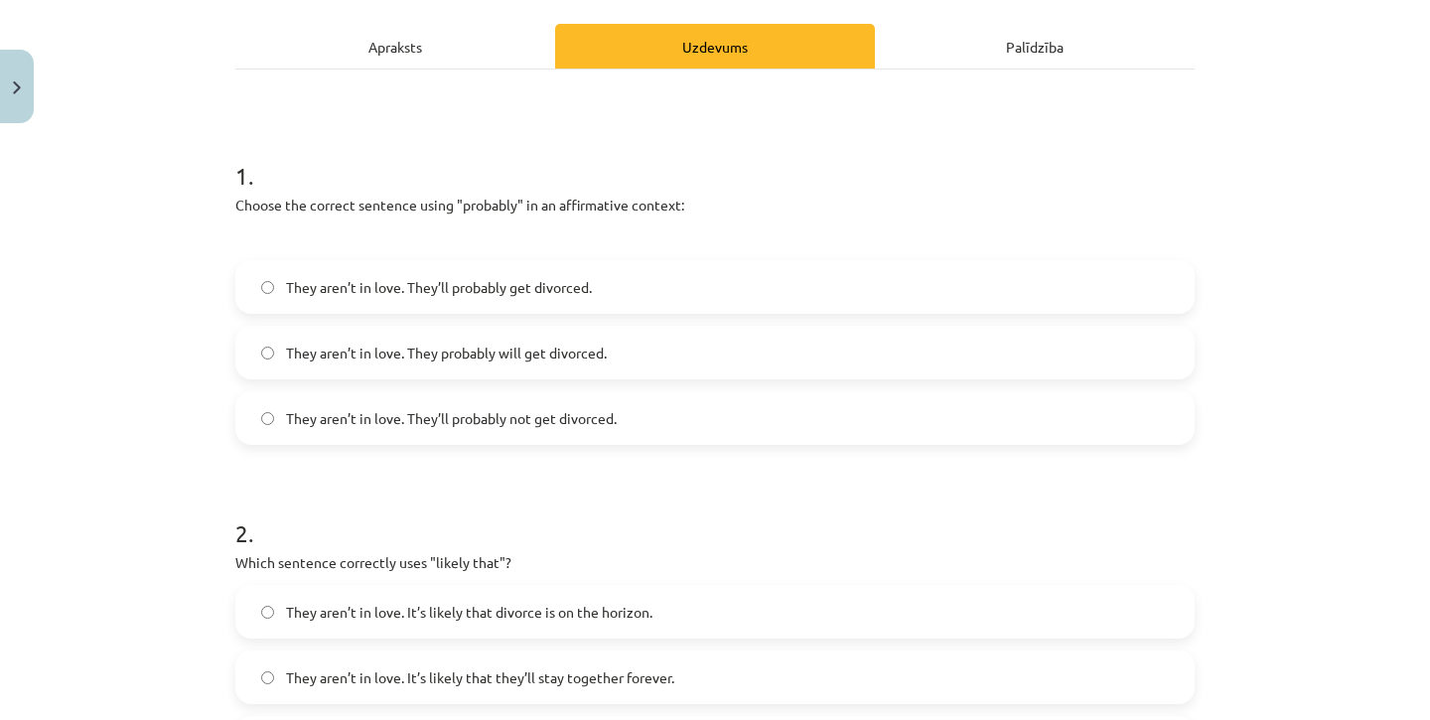
click at [647, 283] on label "They aren’t in love. They’ll probably get divorced." at bounding box center [714, 287] width 955 height 50
click at [625, 353] on label "They aren’t in love. They probably will get divorced." at bounding box center [714, 353] width 955 height 50
click at [364, 294] on span "They aren’t in love. They’ll probably get divorced." at bounding box center [439, 287] width 306 height 21
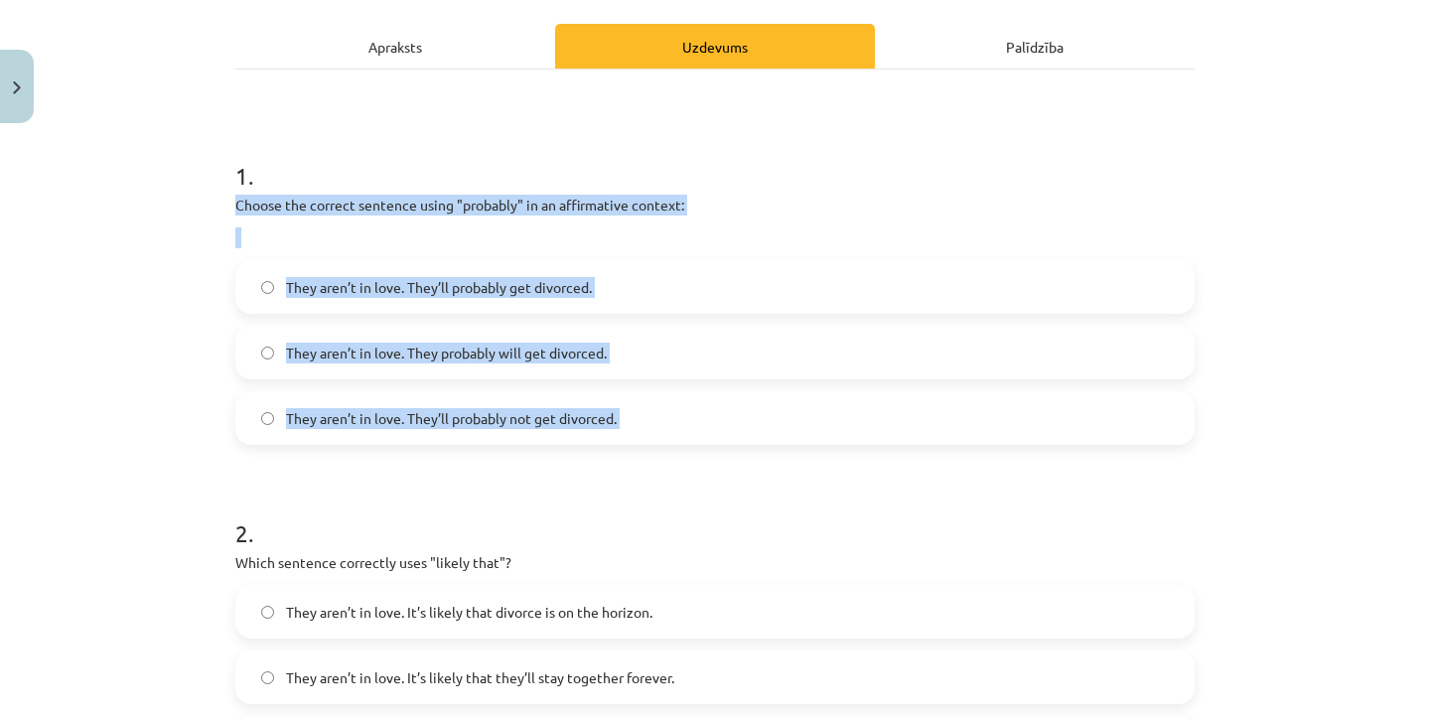
drag, startPoint x: 234, startPoint y: 206, endPoint x: 695, endPoint y: 476, distance: 534.1
copy div "Choose the correct sentence using "probably" in an affirmative context: They ar…"
click at [411, 377] on div "They aren’t in love. They probably will get divorced." at bounding box center [714, 353] width 959 height 54
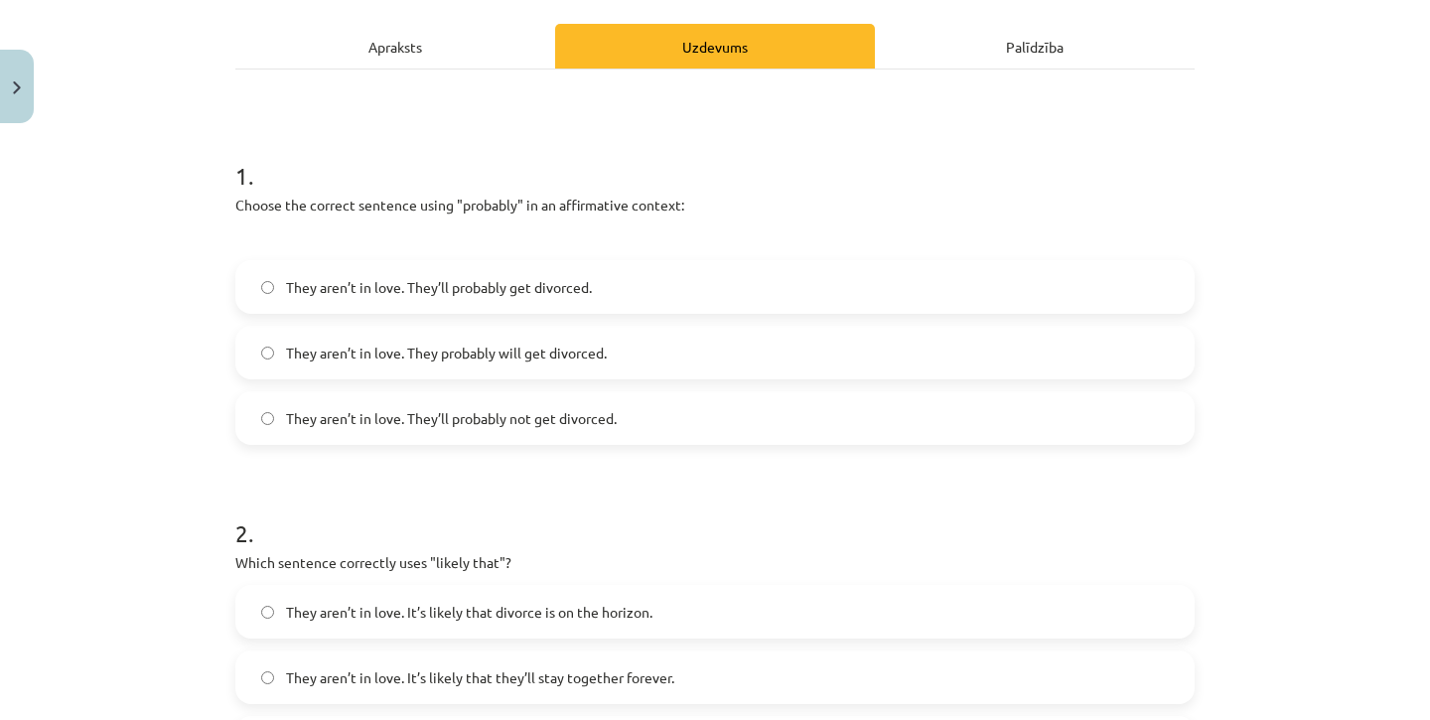
click at [579, 370] on label "They aren’t in love. They probably will get divorced." at bounding box center [714, 353] width 955 height 50
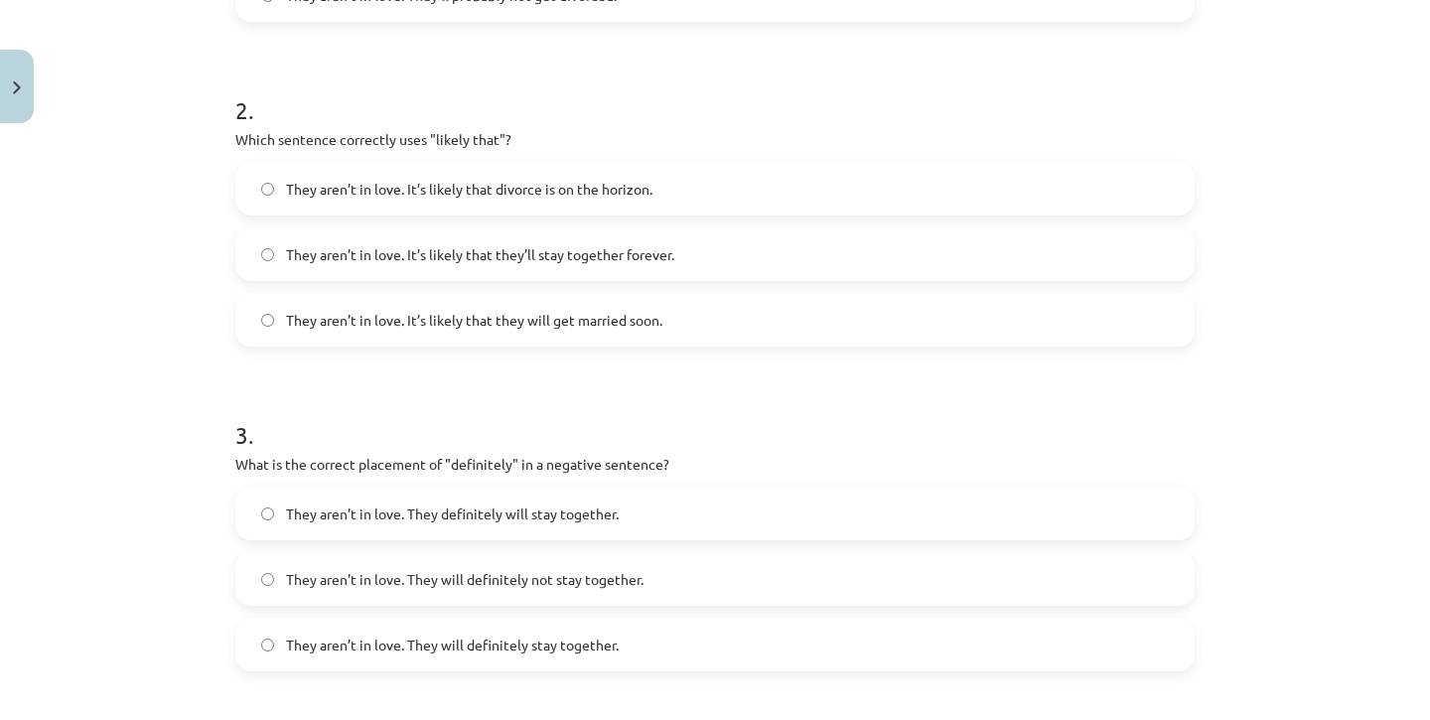
scroll to position [691, 0]
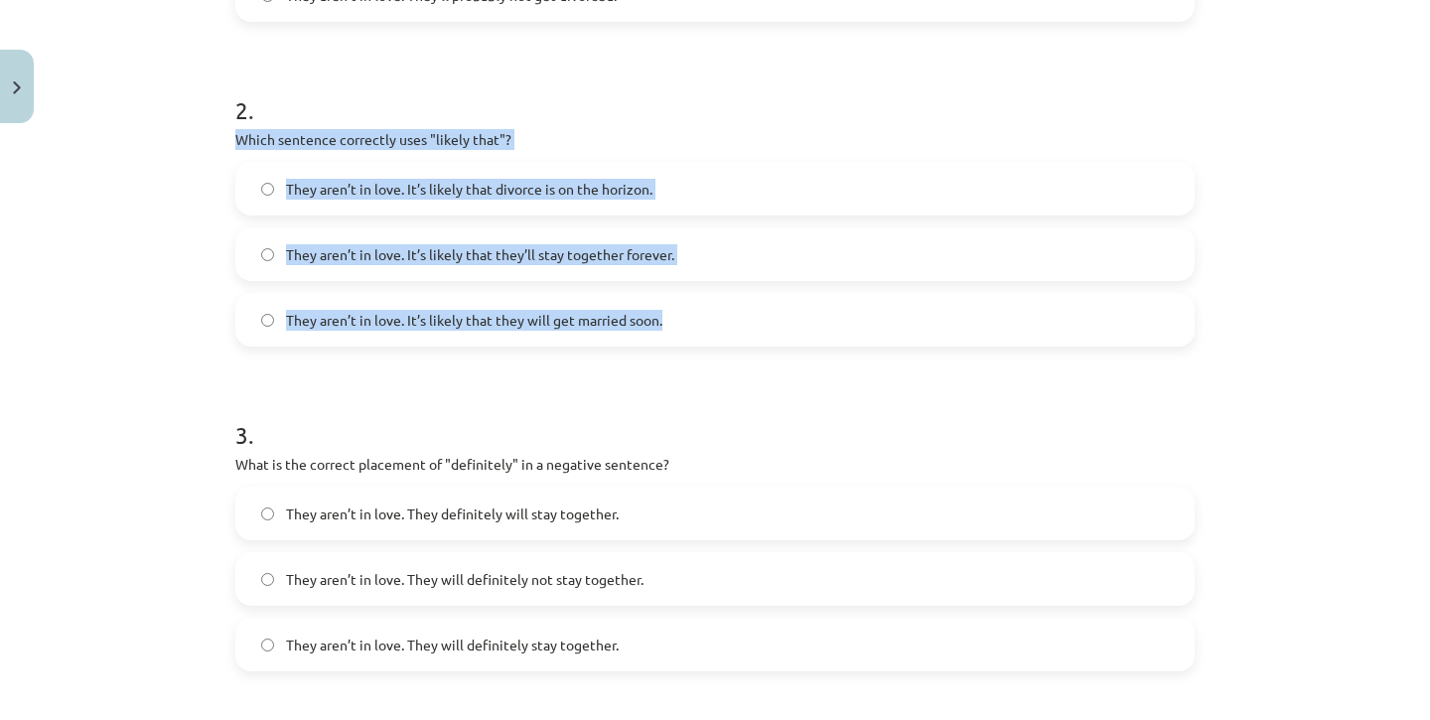
drag, startPoint x: 240, startPoint y: 134, endPoint x: 681, endPoint y: 343, distance: 487.7
click at [681, 343] on div "2 . Which sentence correctly uses "likely that"? They aren’t in love. It’s like…" at bounding box center [714, 204] width 959 height 285
copy div "Which sentence correctly uses "likely that"? They aren’t in love. It’s likely t…"
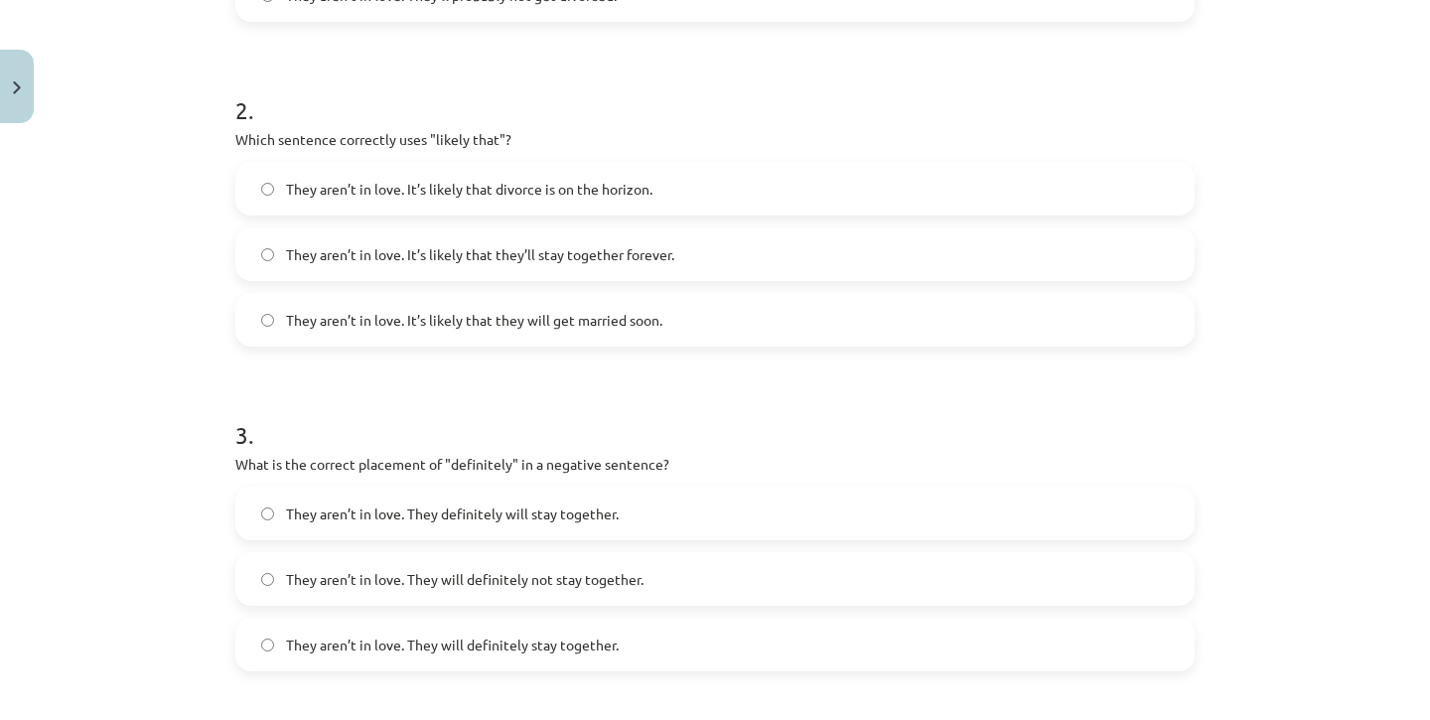
click at [705, 375] on form "1 . Choose the correct sentence using "probably" in an affirmative context: The…" at bounding box center [714, 512] width 959 height 1617
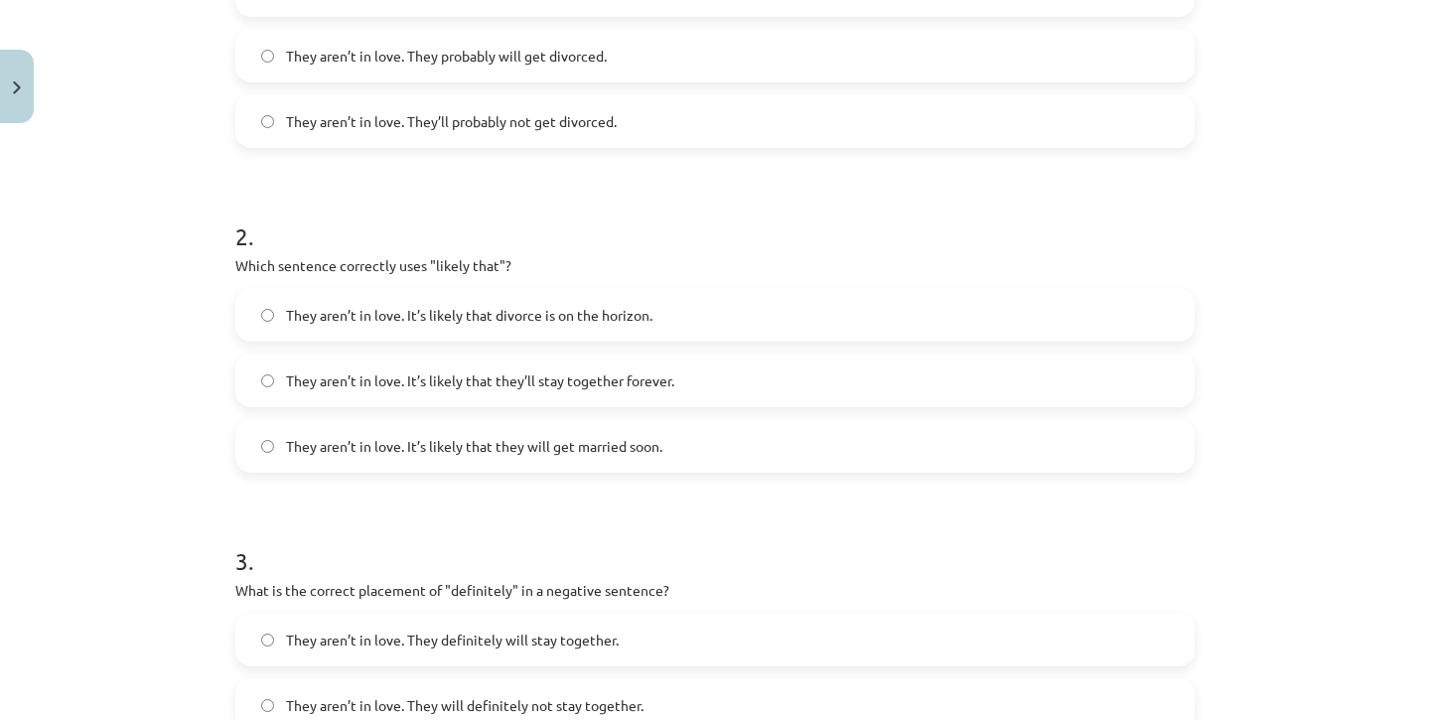
scroll to position [565, 0]
click at [566, 320] on span "They aren’t in love. It’s likely that divorce is on the horizon." at bounding box center [469, 315] width 366 height 21
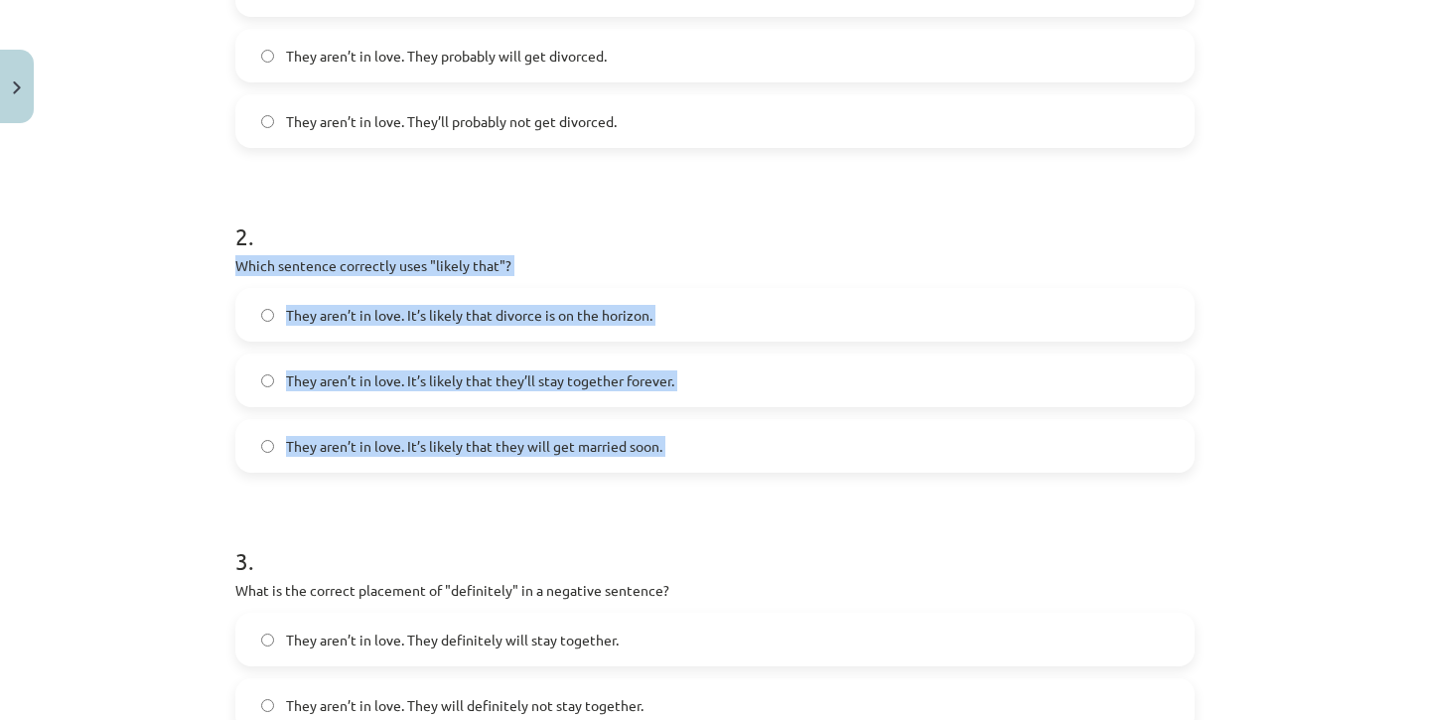
drag, startPoint x: 236, startPoint y: 264, endPoint x: 591, endPoint y: 487, distance: 418.5
click at [596, 485] on form "1 . Choose the correct sentence using "probably" in an affirmative context: The…" at bounding box center [714, 638] width 959 height 1617
copy div "Which sentence correctly uses "likely that"? They aren’t in love. It’s likely t…"
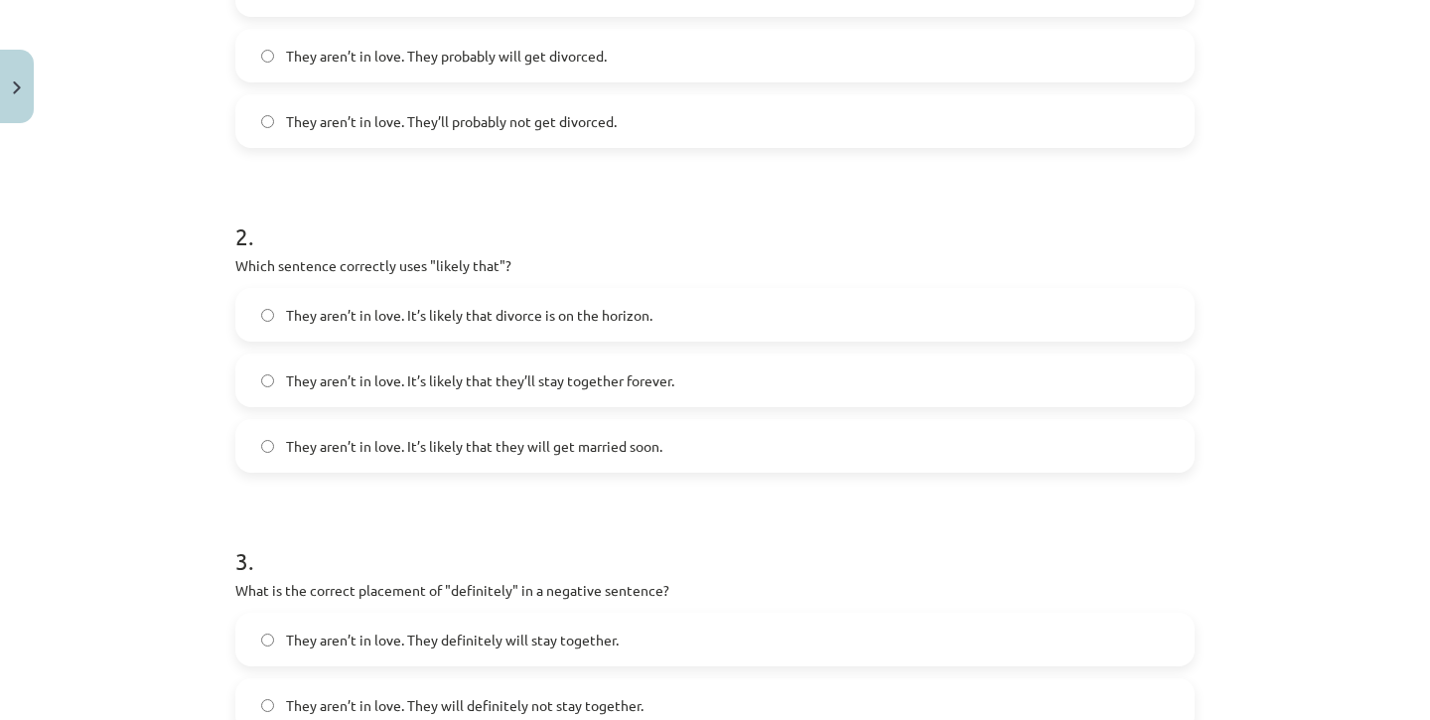
click at [291, 542] on h1 "3 ." at bounding box center [714, 543] width 959 height 62
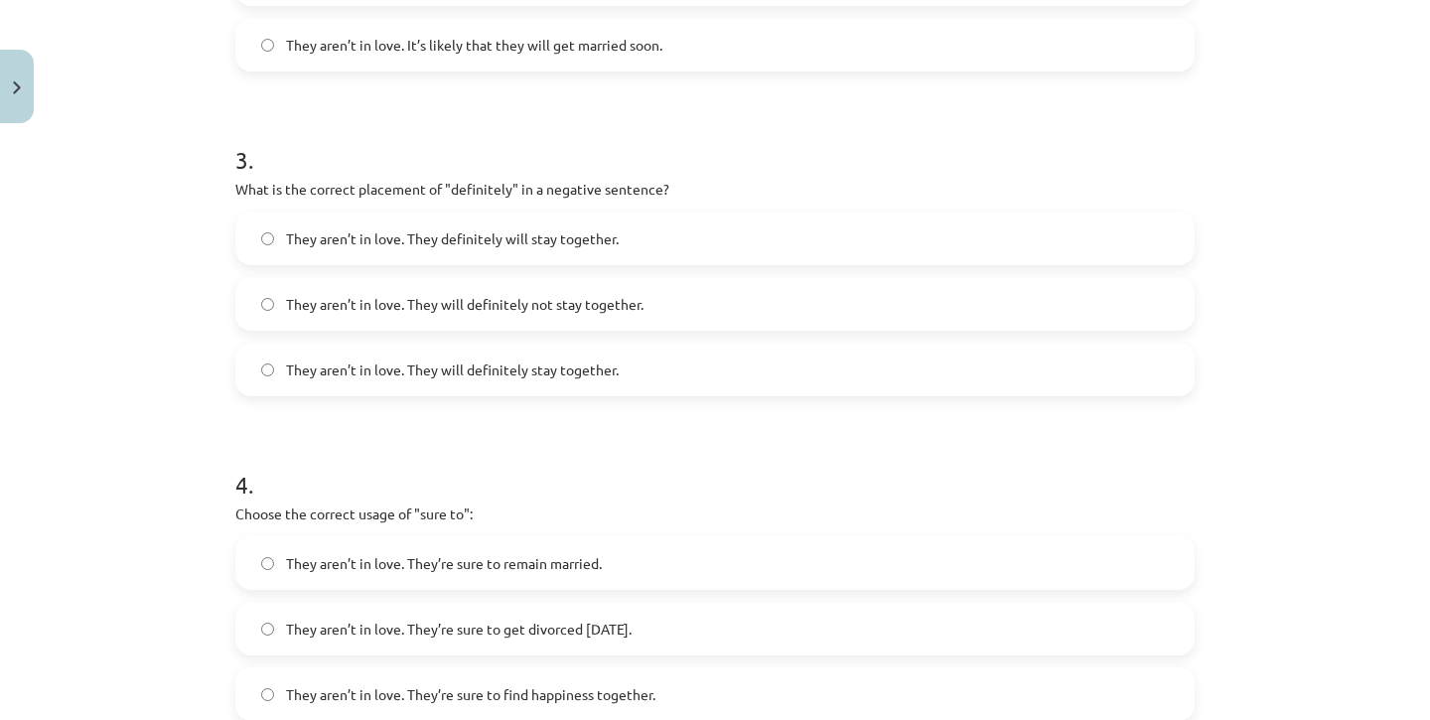
scroll to position [979, 0]
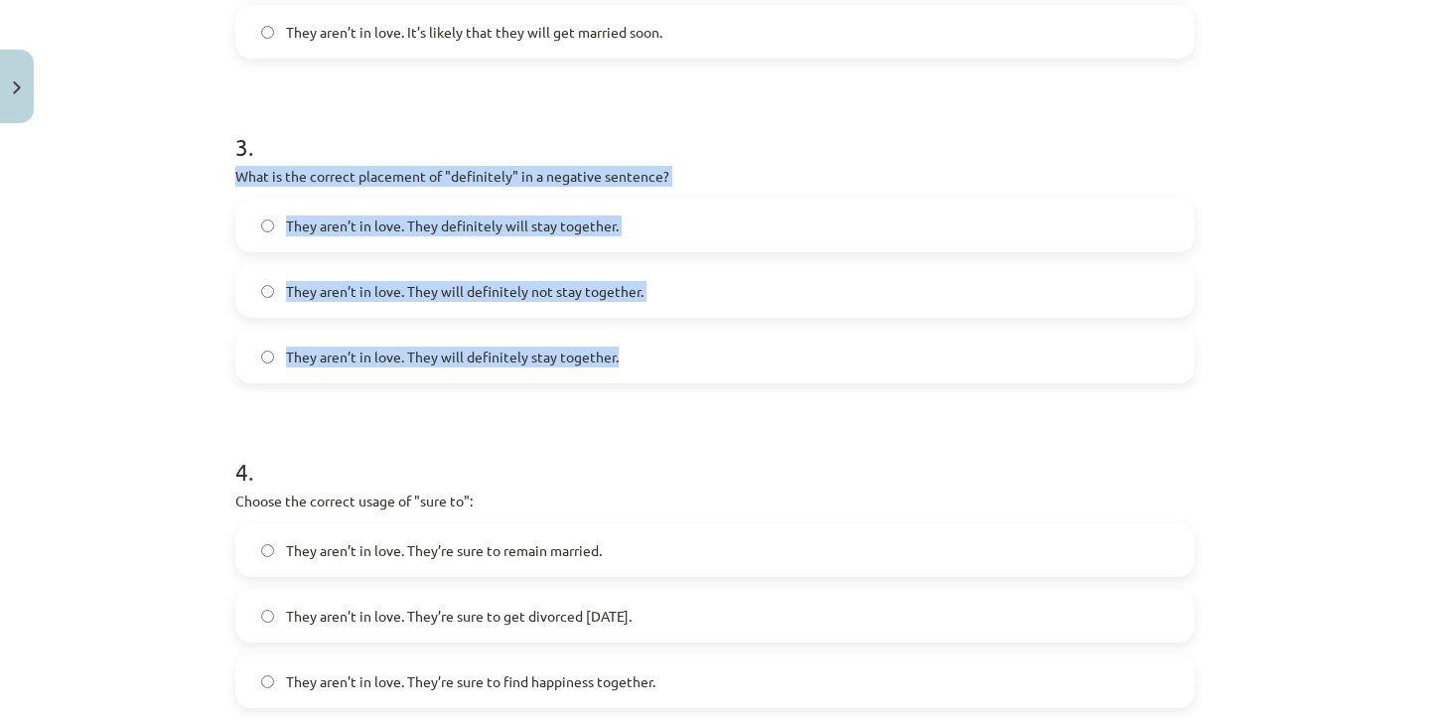
drag, startPoint x: 234, startPoint y: 176, endPoint x: 786, endPoint y: 369, distance: 585.1
click at [786, 369] on div "15 XP Saņemsi Viegls 470 pilda Apraksts Uzdevums Palīdzība 1 . Choose the corre…" at bounding box center [714, 183] width 983 height 2060
copy div "What is the correct placement of "definitely" in a negative sentence? They aren…"
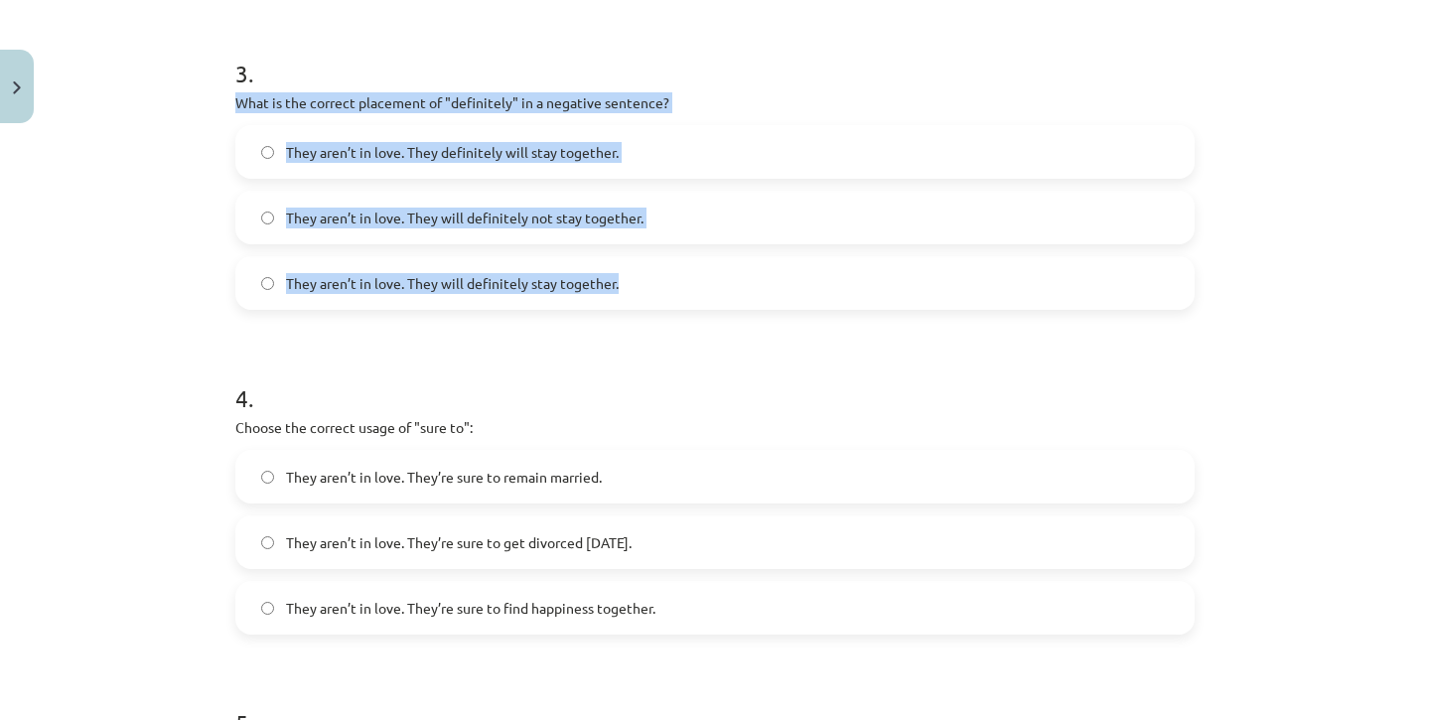
scroll to position [1052, 0]
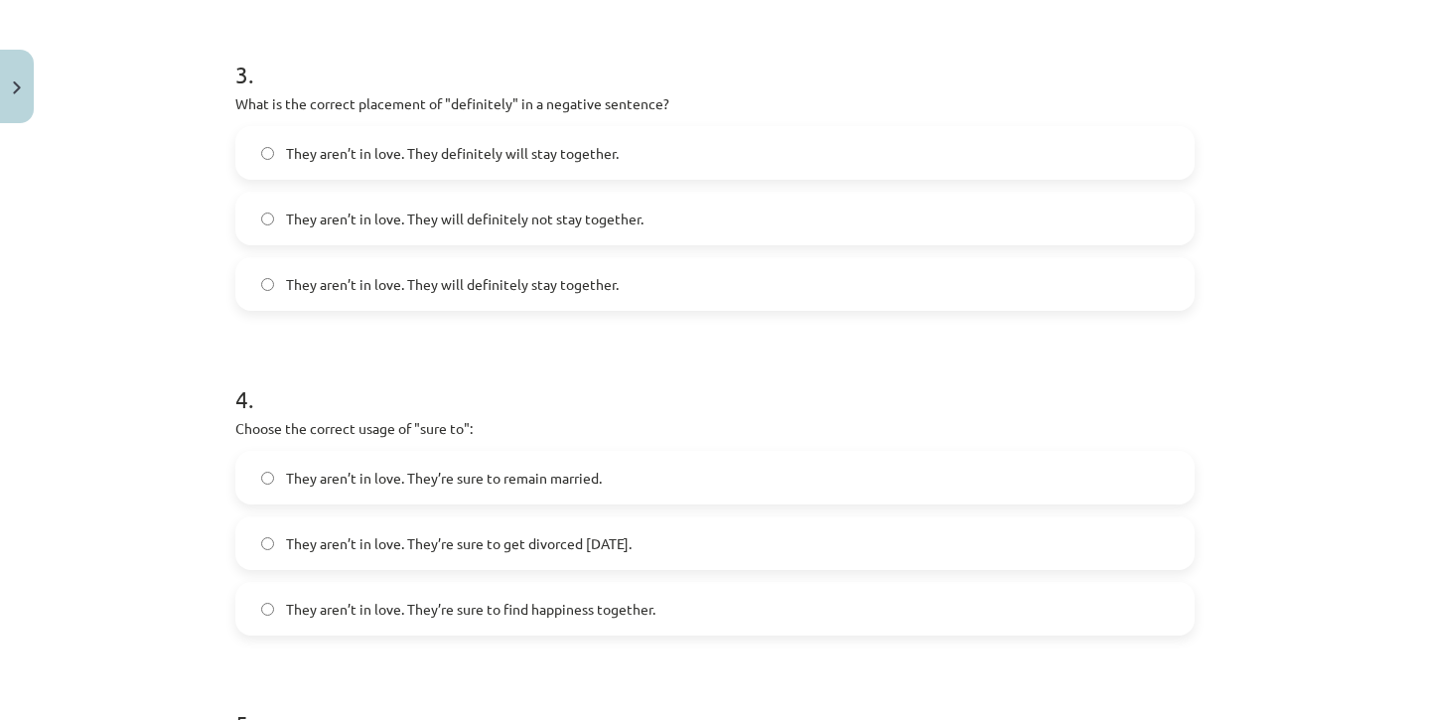
click at [526, 401] on h1 "4 ." at bounding box center [714, 382] width 959 height 62
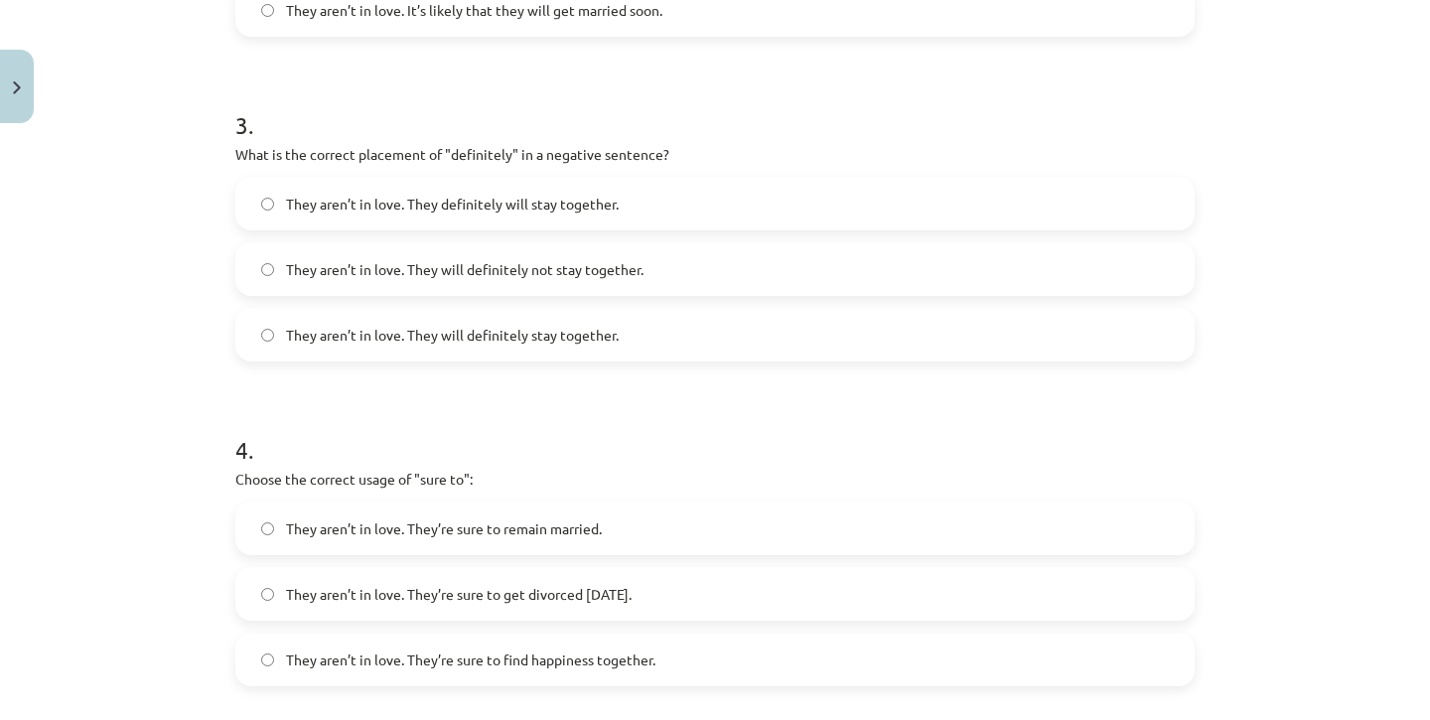
scroll to position [998, 0]
click at [761, 326] on label "They aren’t in love. They will definitely stay together." at bounding box center [714, 338] width 955 height 50
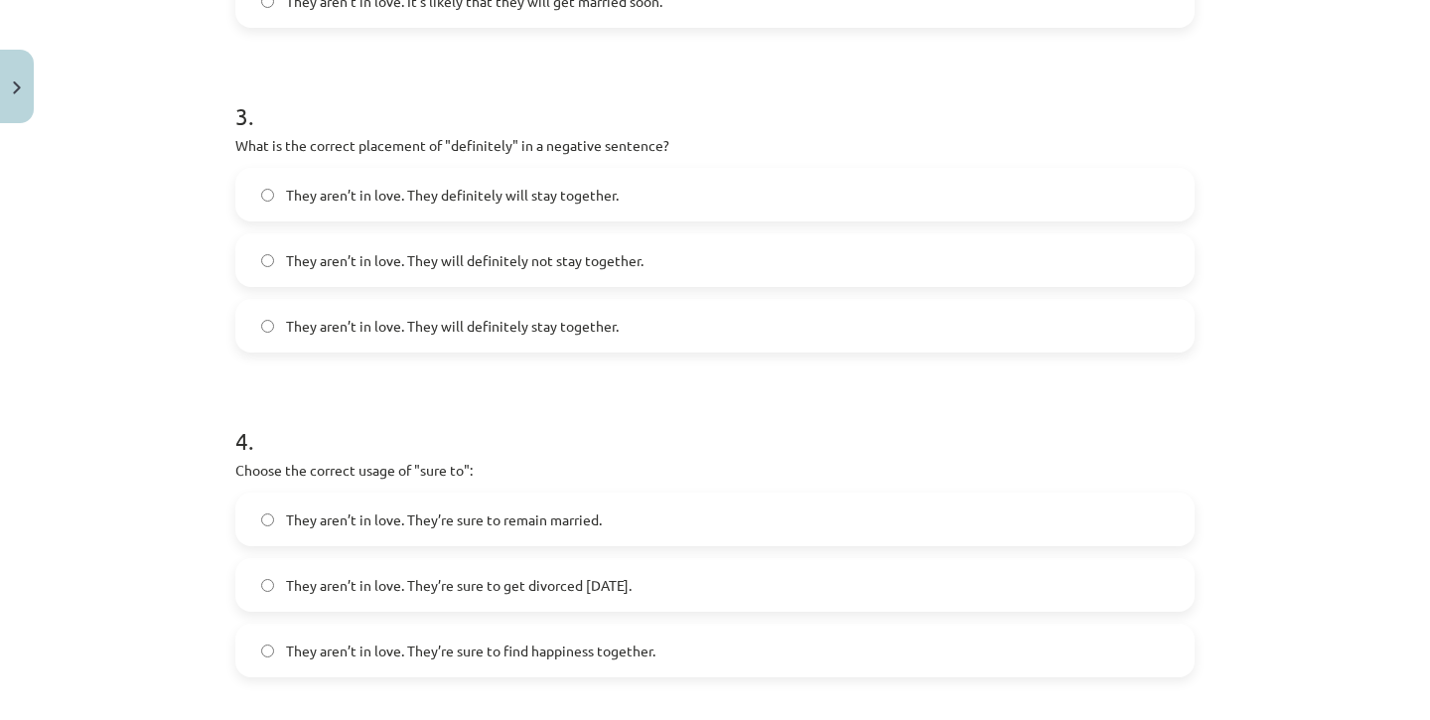
scroll to position [1020, 0]
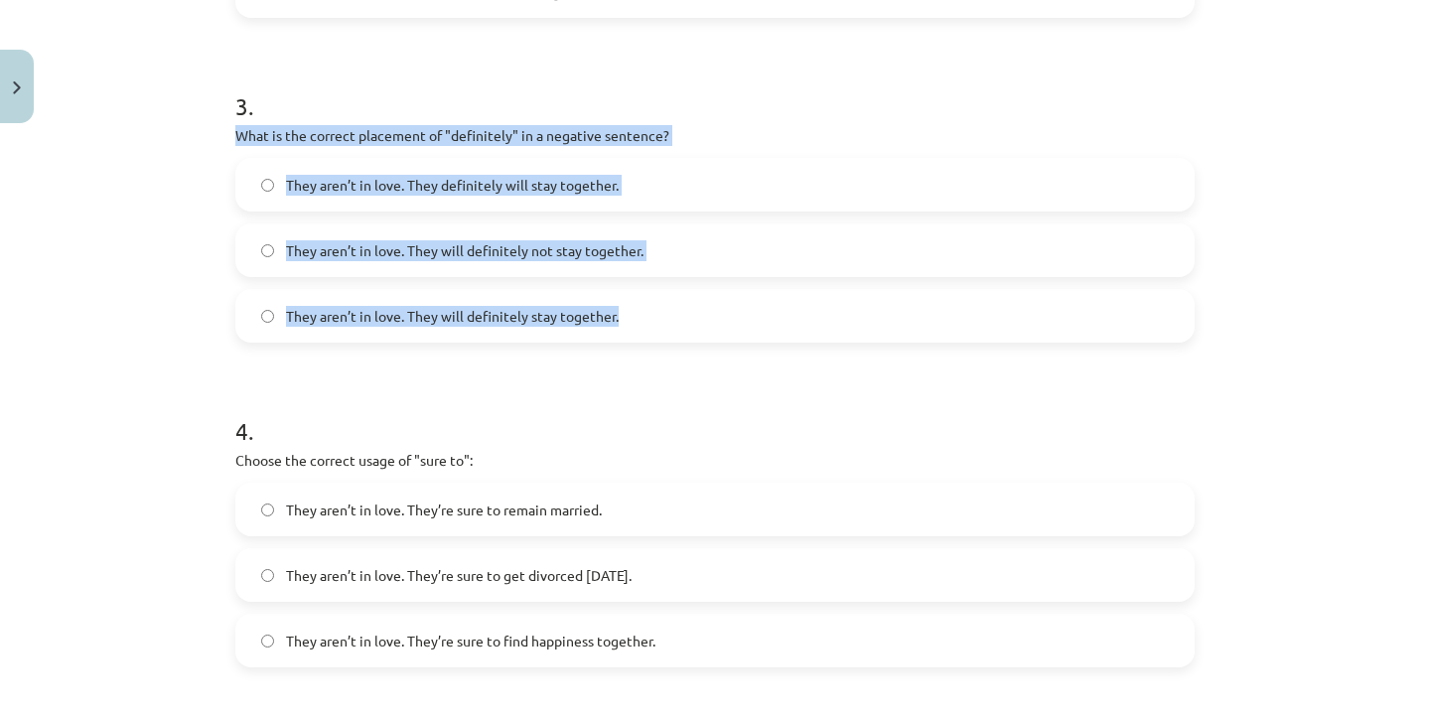
drag, startPoint x: 236, startPoint y: 133, endPoint x: 839, endPoint y: 341, distance: 637.5
click at [839, 341] on div "3 . What is the correct placement of "definitely" in a negative sentence? They …" at bounding box center [714, 200] width 959 height 285
click at [676, 393] on h1 "4 ." at bounding box center [714, 413] width 959 height 62
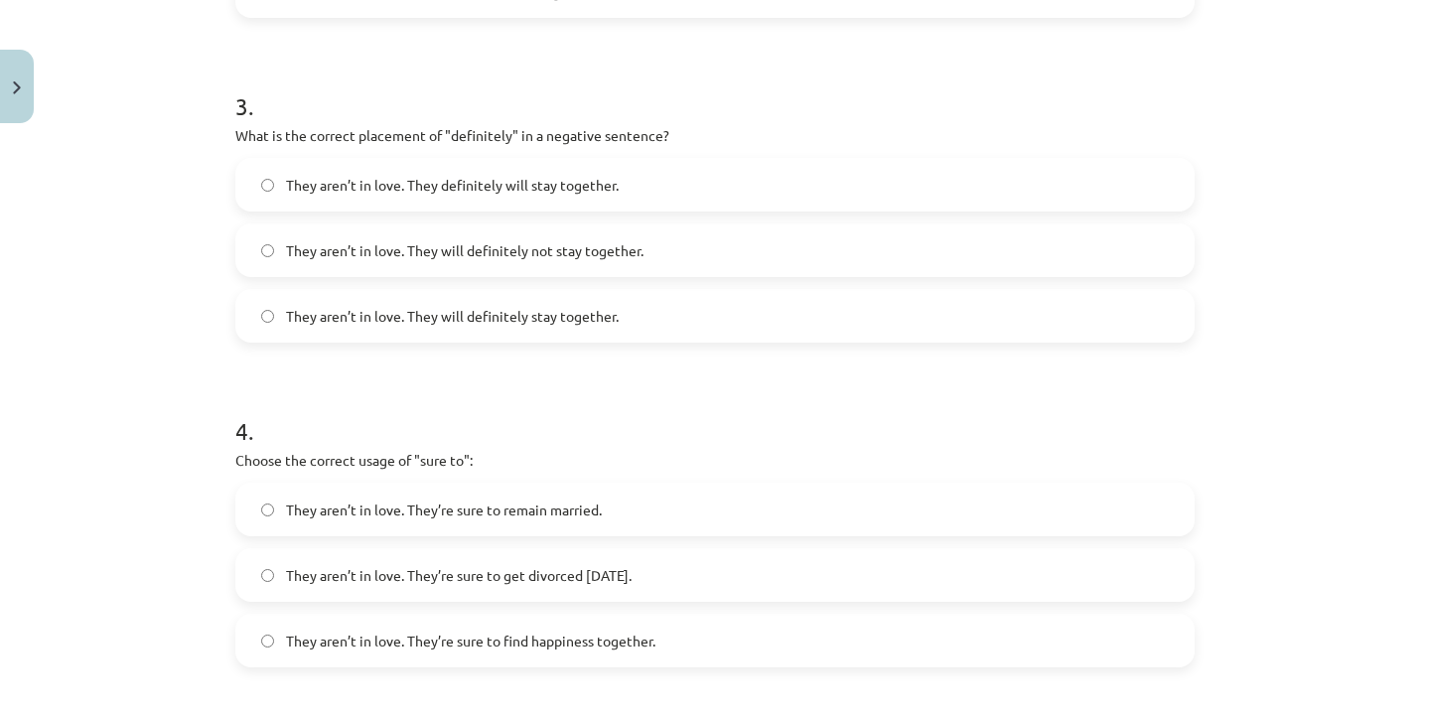
click at [643, 256] on label "They aren’t in love. They will definitely not stay together." at bounding box center [714, 250] width 955 height 50
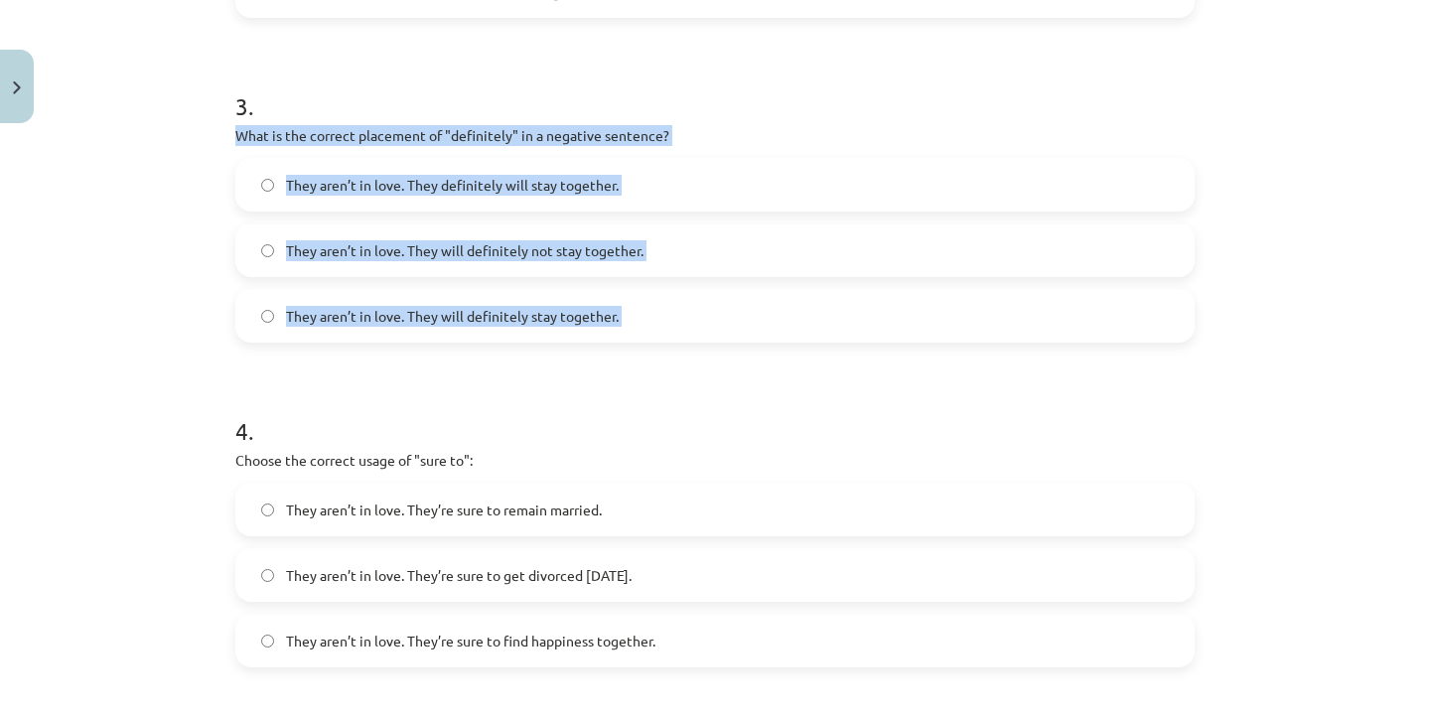
drag, startPoint x: 231, startPoint y: 131, endPoint x: 641, endPoint y: 347, distance: 463.3
click at [641, 347] on div "15 XP Saņemsi Viegls 470 pilda Apraksts Uzdevums Palīdzība 1 . Choose the corre…" at bounding box center [714, 142] width 983 height 2060
copy div "What is the correct placement of "definitely" in a negative sentence? They aren…"
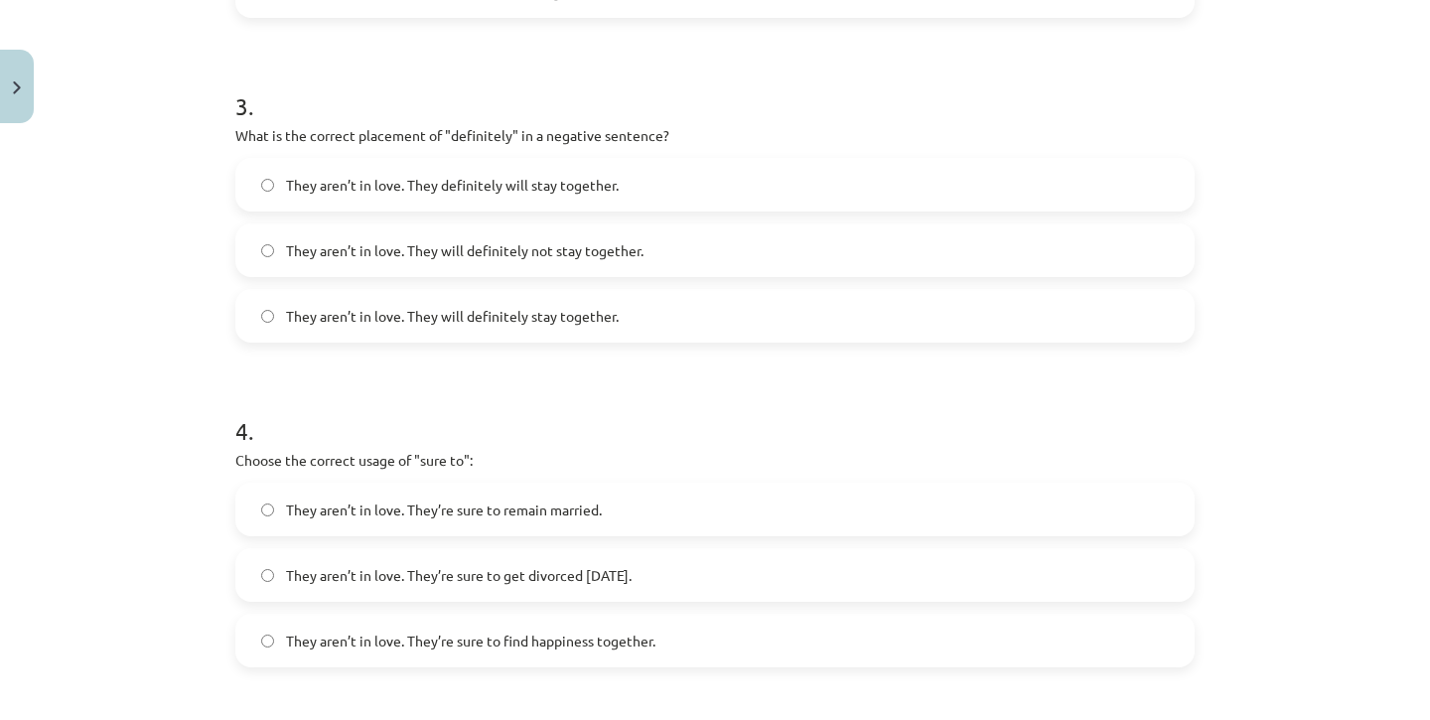
click at [578, 392] on h1 "4 ." at bounding box center [714, 413] width 959 height 62
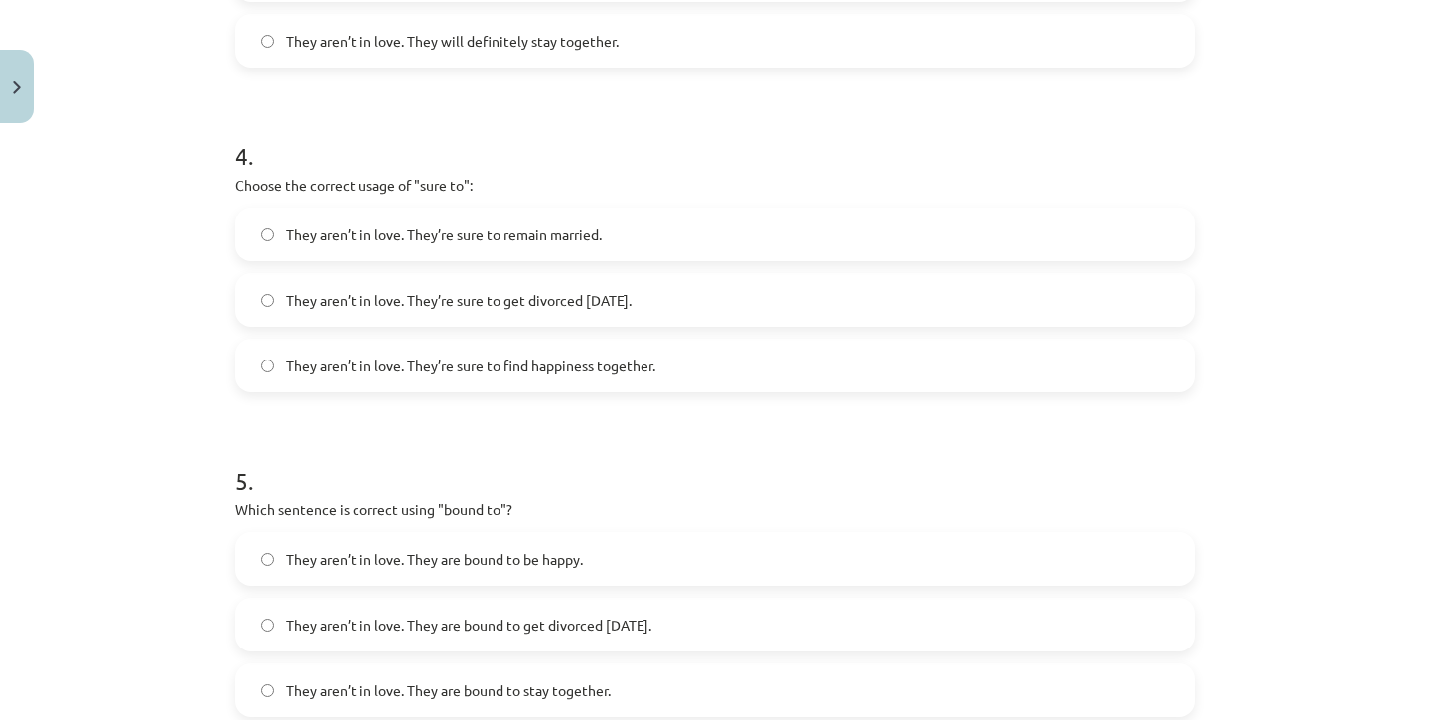
scroll to position [1332, 0]
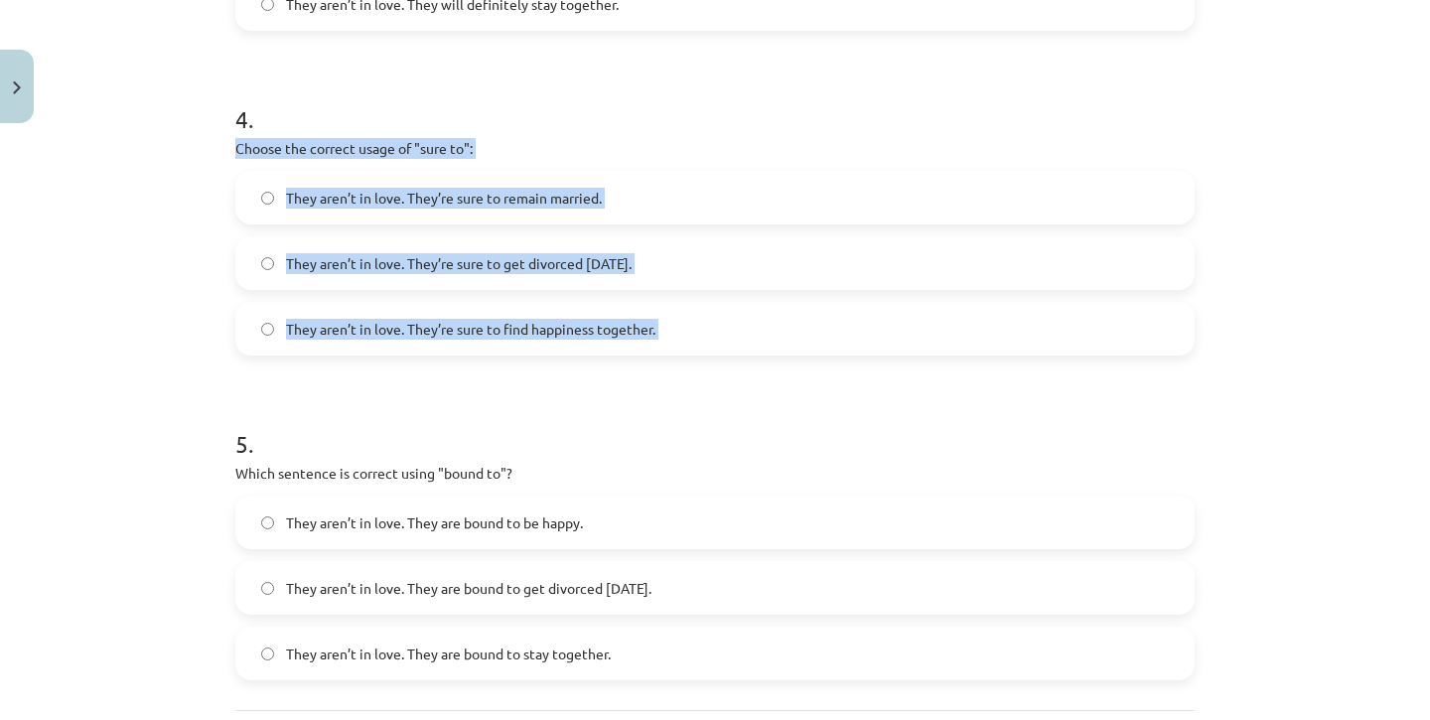
drag, startPoint x: 235, startPoint y: 153, endPoint x: 883, endPoint y: 416, distance: 698.9
click at [632, 262] on span "They aren’t in love. They’re sure to get divorced [DATE]." at bounding box center [459, 263] width 346 height 21
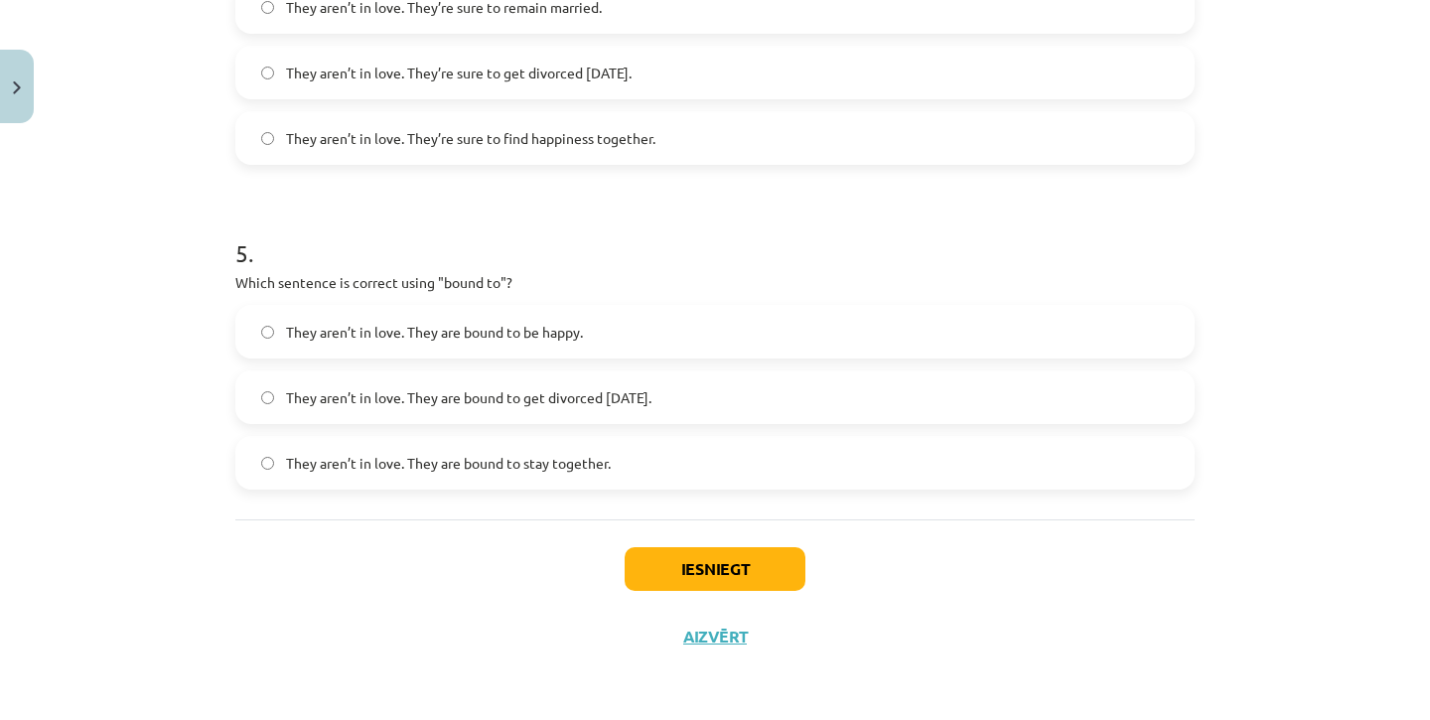
scroll to position [1525, 0]
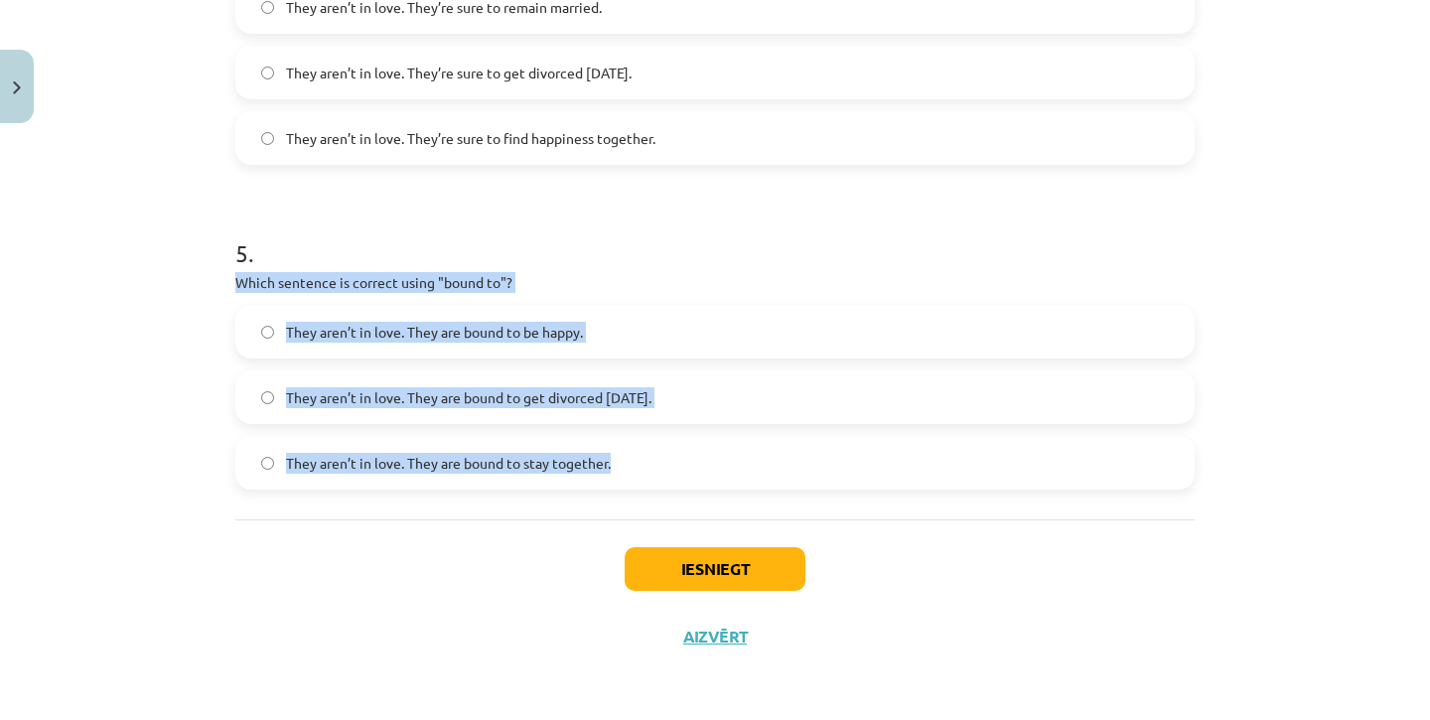
drag, startPoint x: 232, startPoint y: 279, endPoint x: 667, endPoint y: 472, distance: 475.7
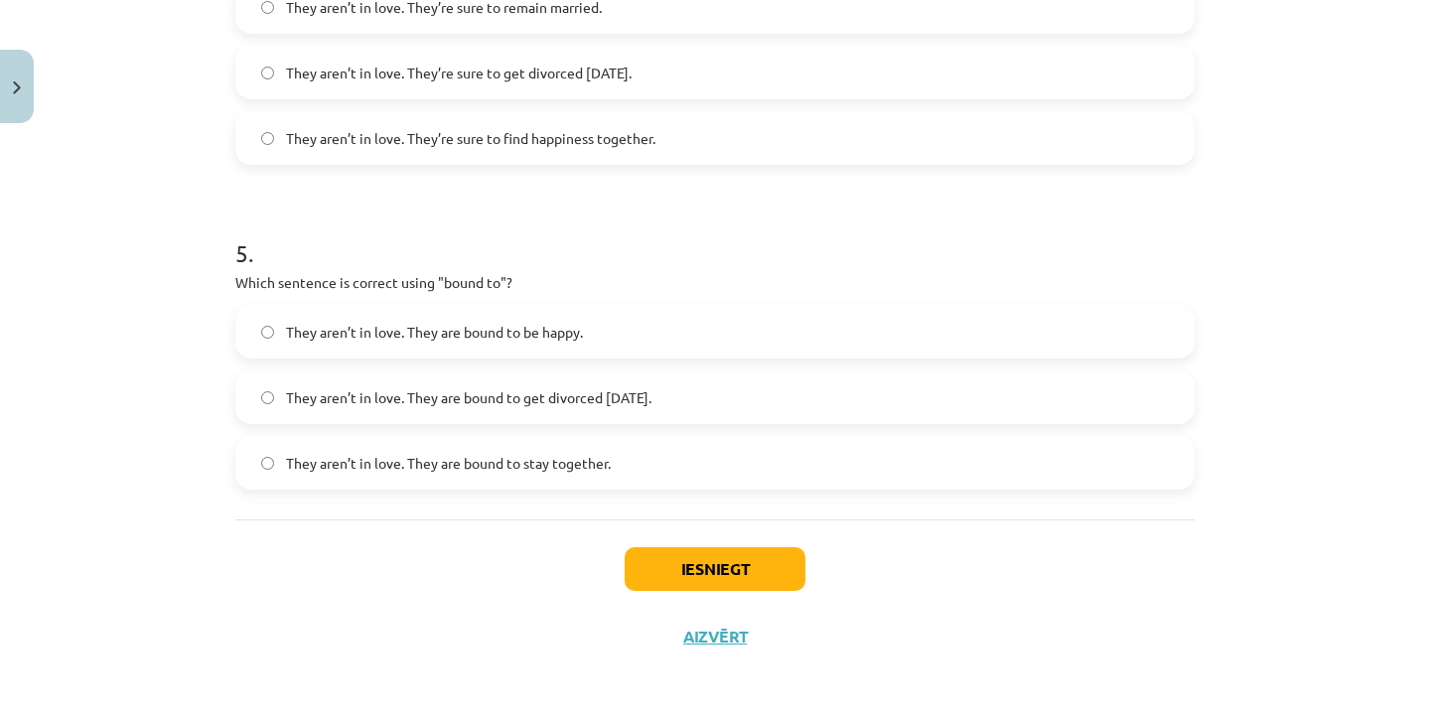
click at [68, 334] on div "Mācību tēma: Angļu valodas i - 11. klases 1. ieskaites mācību materiāls #5 📝 To…" at bounding box center [715, 360] width 1430 height 720
click at [815, 393] on label "They aren’t in love. They are bound to get divorced [DATE]." at bounding box center [714, 397] width 955 height 50
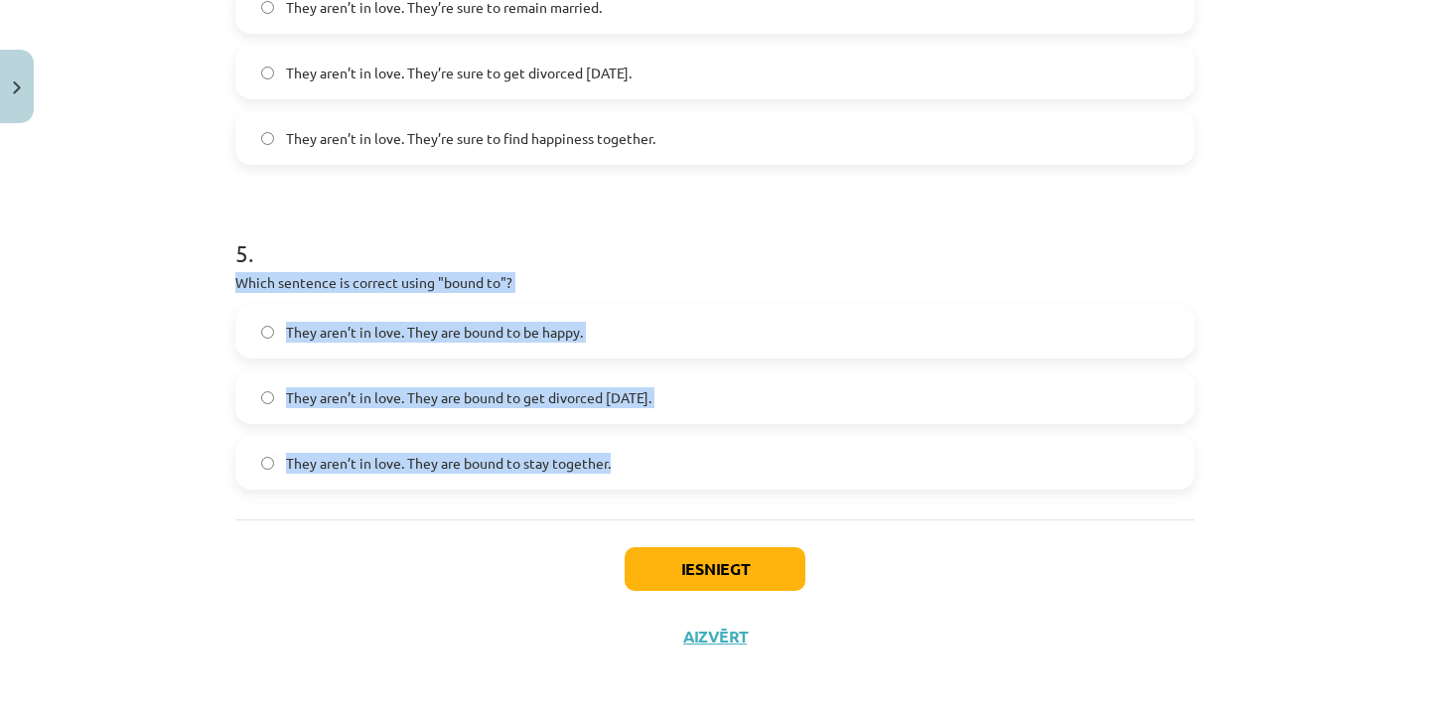
drag, startPoint x: 229, startPoint y: 279, endPoint x: 582, endPoint y: 491, distance: 411.1
click at [695, 571] on button "Iesniegt" at bounding box center [715, 569] width 181 height 44
click at [952, 578] on div "Iesniegt Aizvērt" at bounding box center [714, 588] width 959 height 139
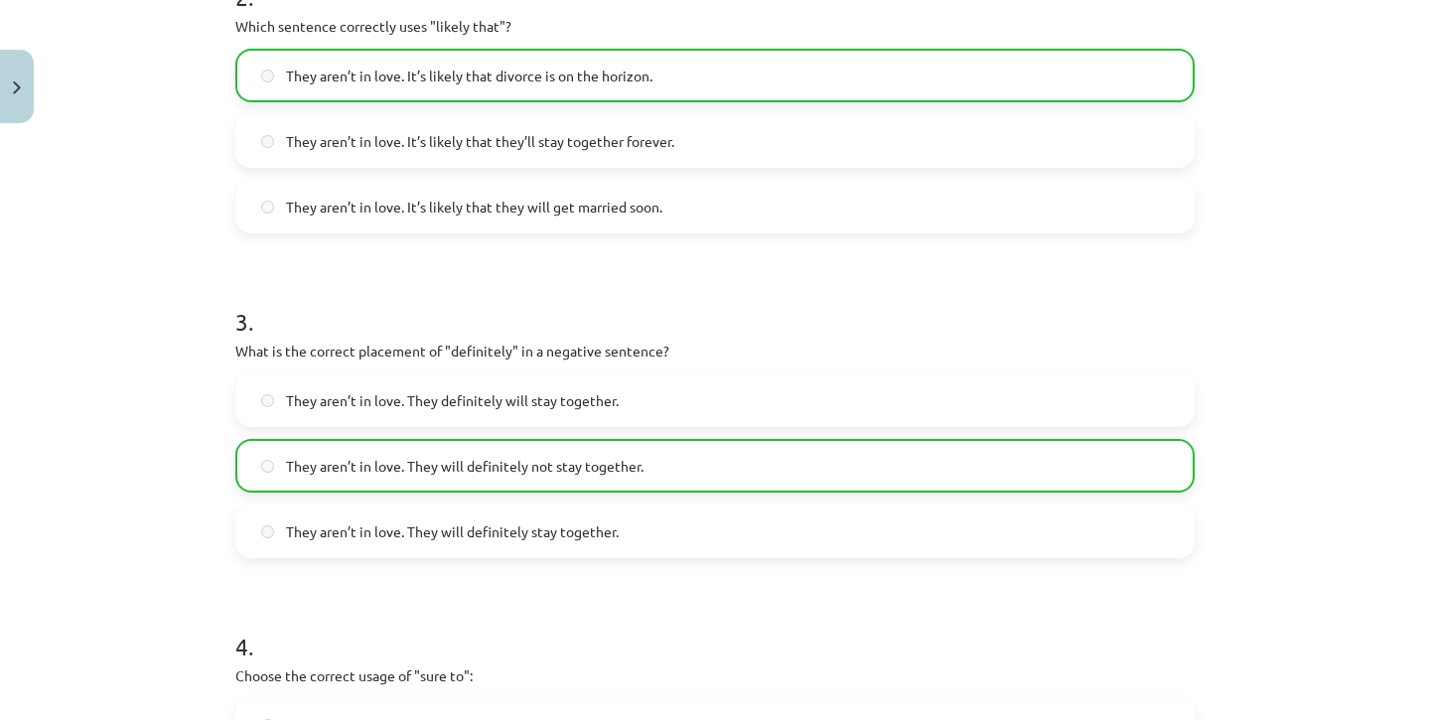
scroll to position [802, 0]
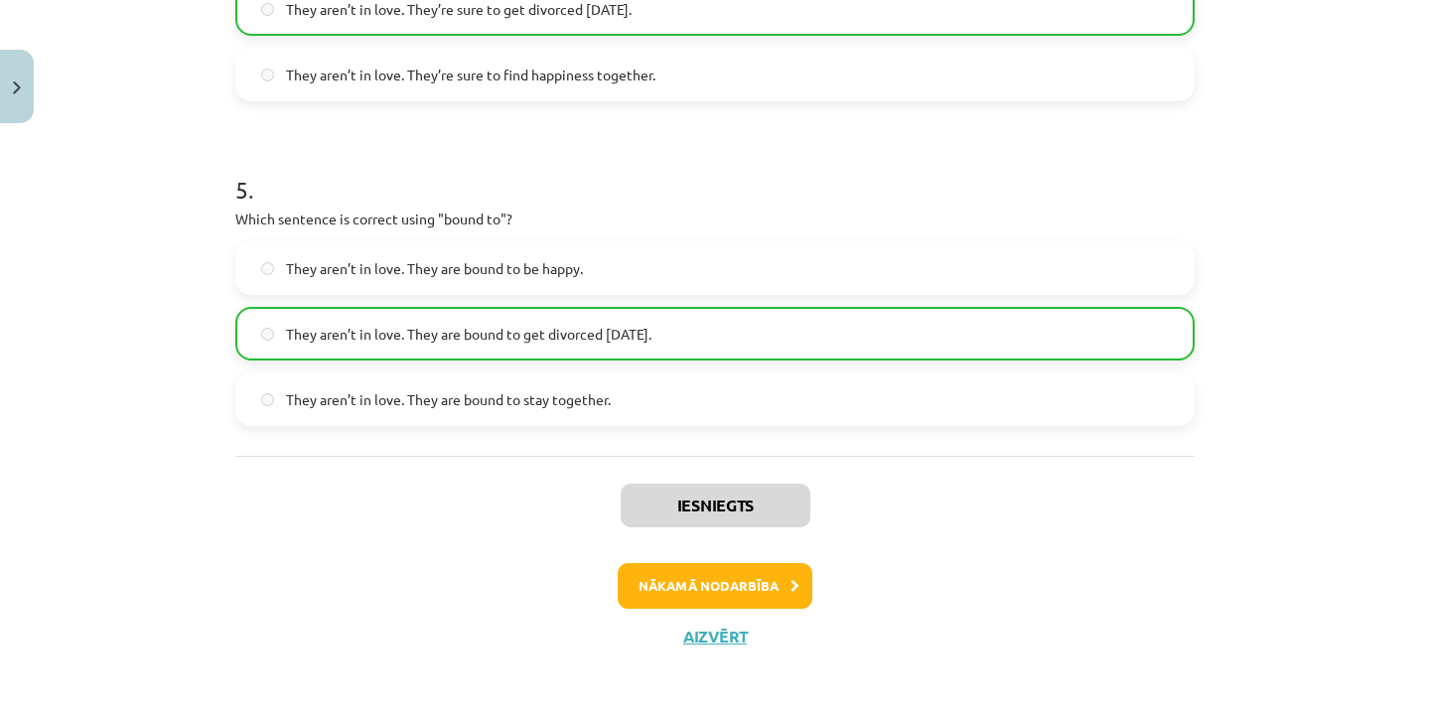
click at [767, 588] on button "Nākamā nodarbība" at bounding box center [715, 586] width 195 height 46
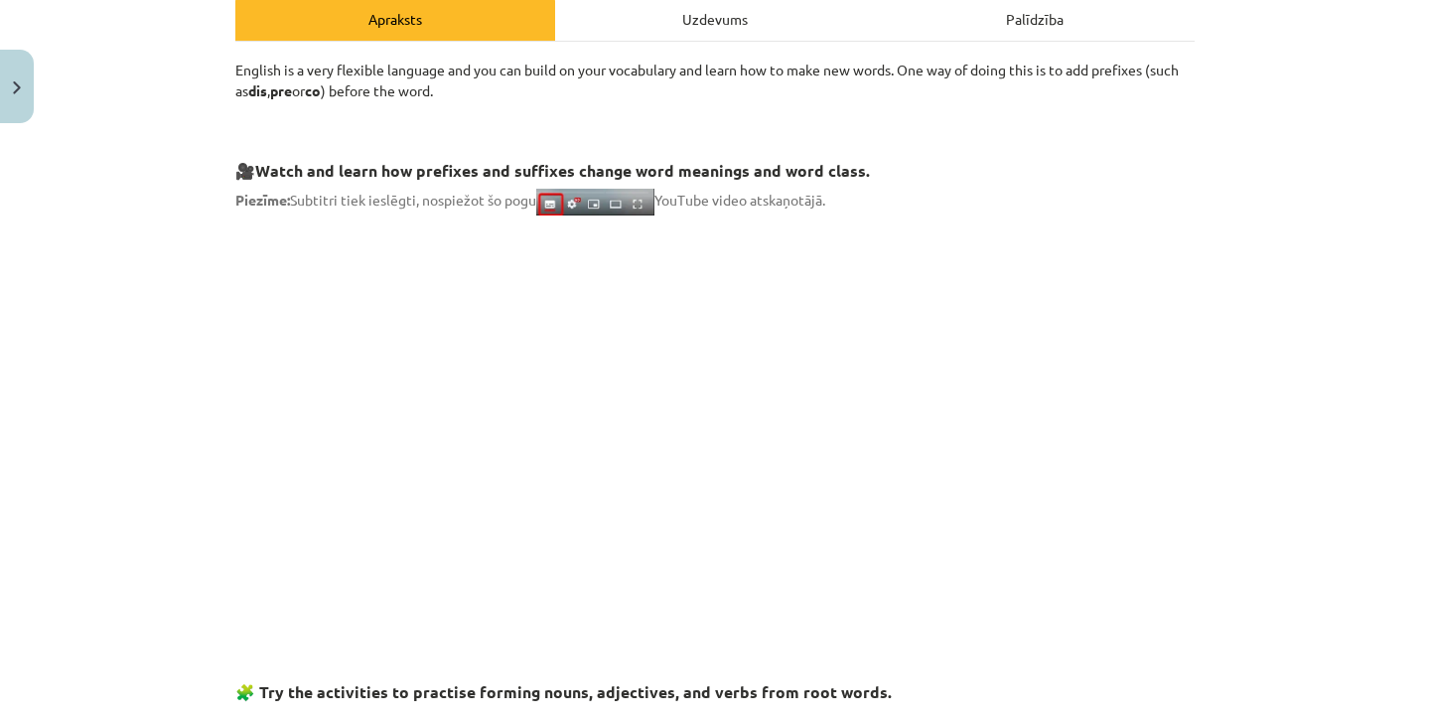
scroll to position [244, 0]
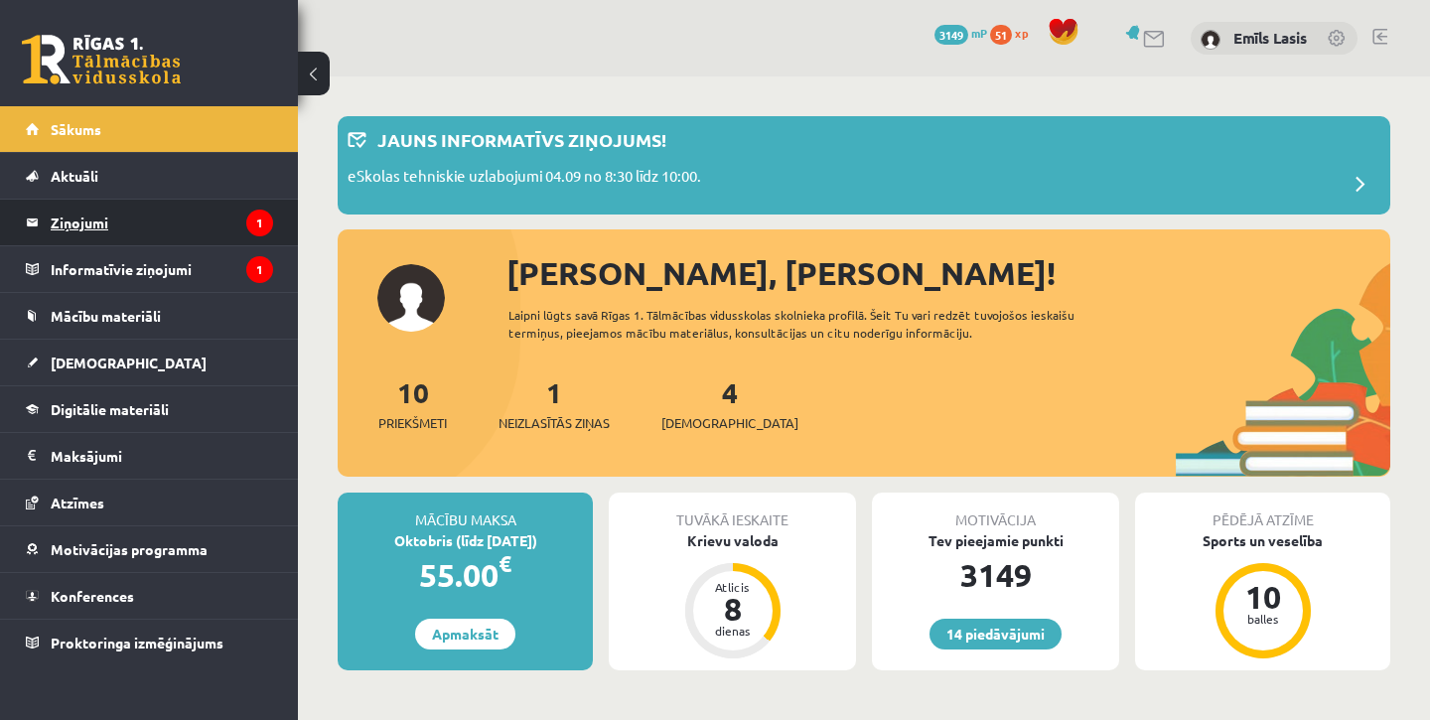
click at [137, 223] on legend "Ziņojumi 1" at bounding box center [162, 223] width 222 height 46
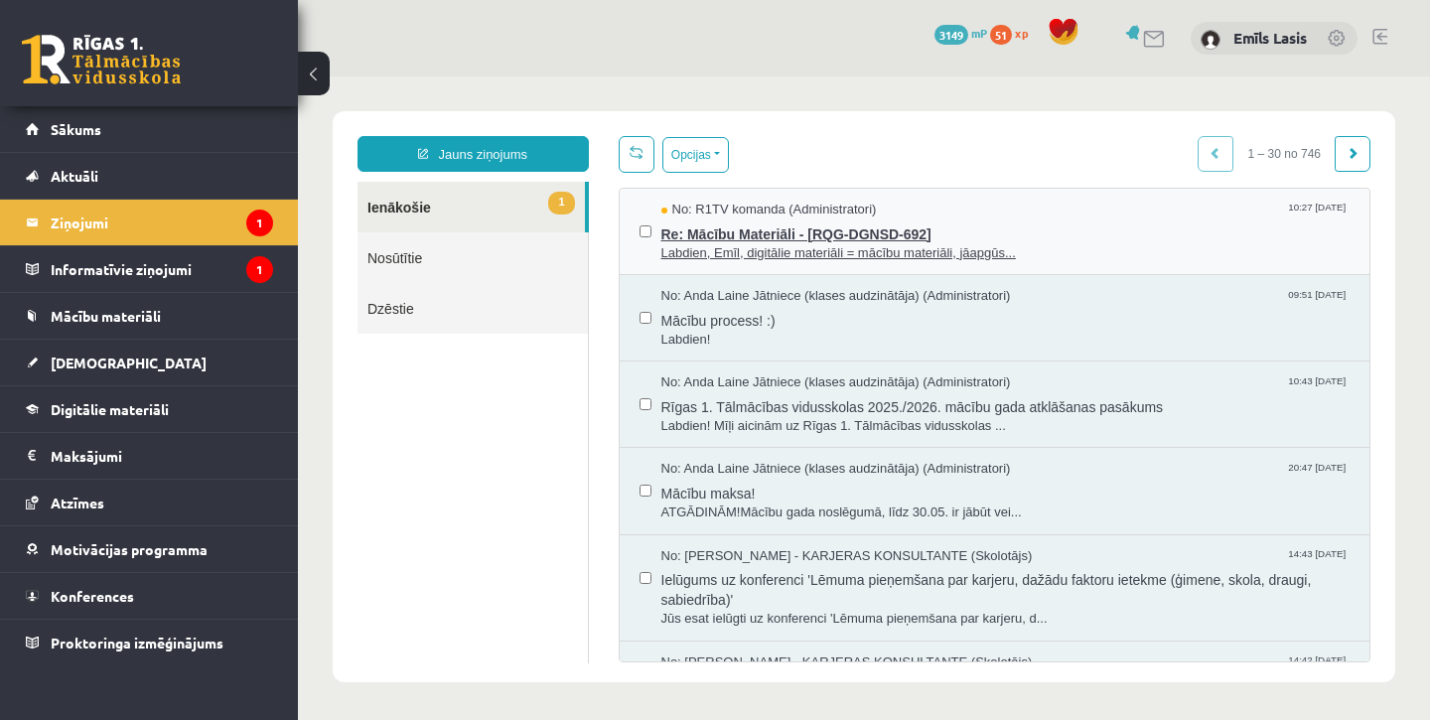
click at [917, 228] on span "Re: Mācību Materiāli - [RQG-DGNSD-692]" at bounding box center [1005, 231] width 689 height 25
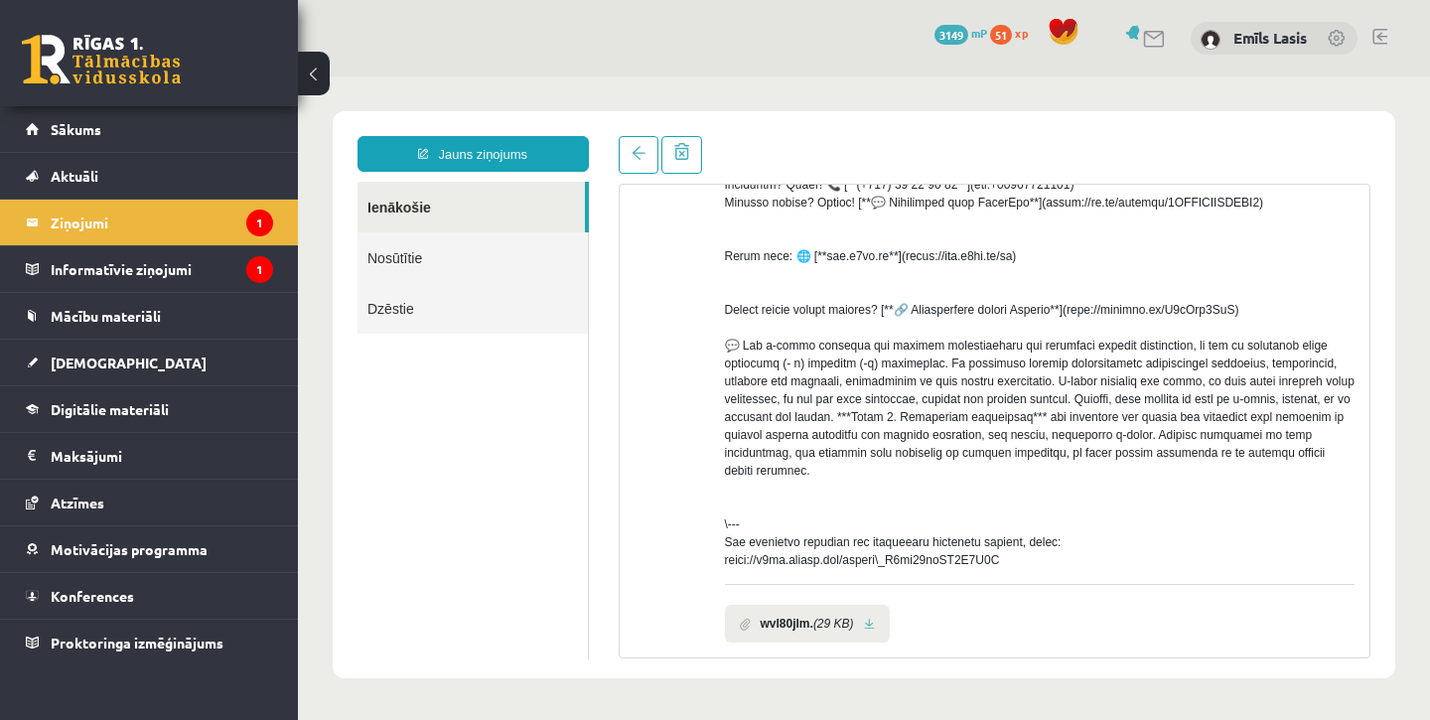
scroll to position [580, 0]
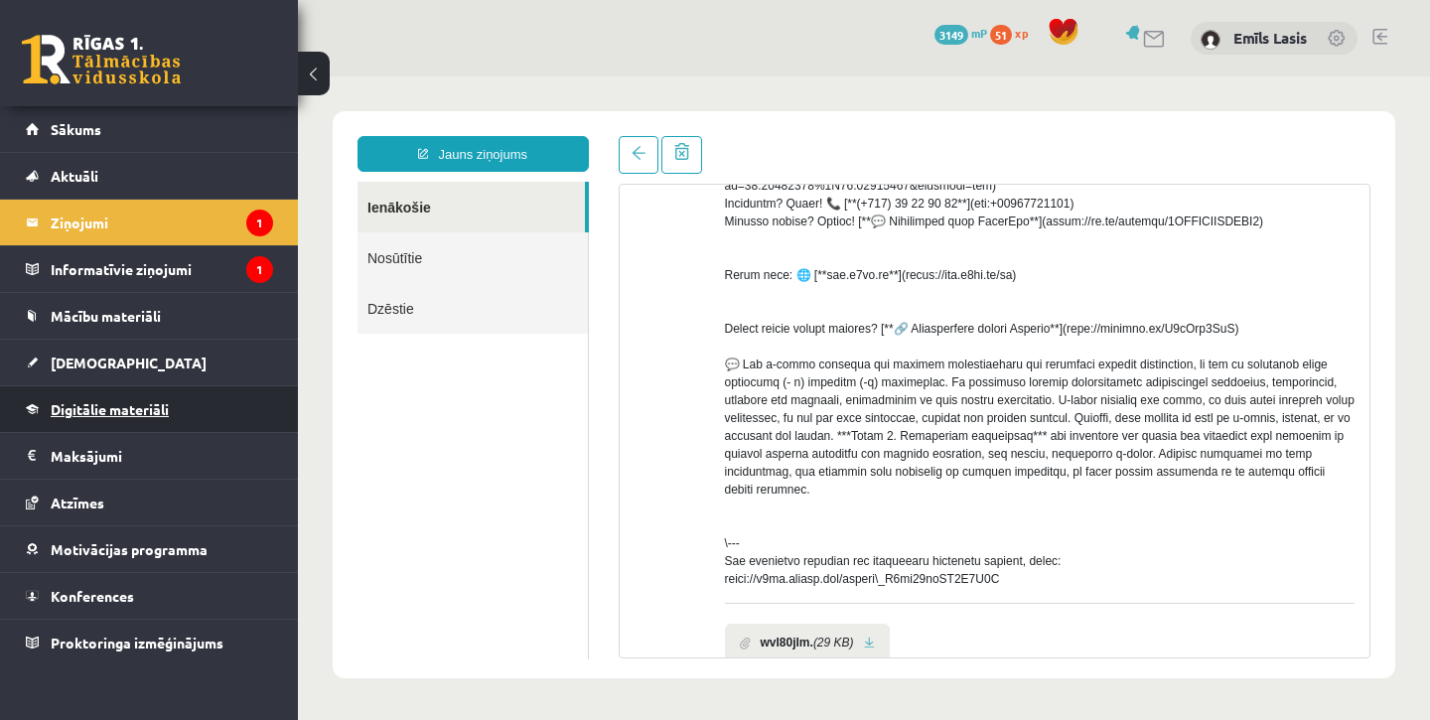
click at [150, 399] on link "Digitālie materiāli" at bounding box center [149, 409] width 247 height 46
